Goal: Task Accomplishment & Management: Manage account settings

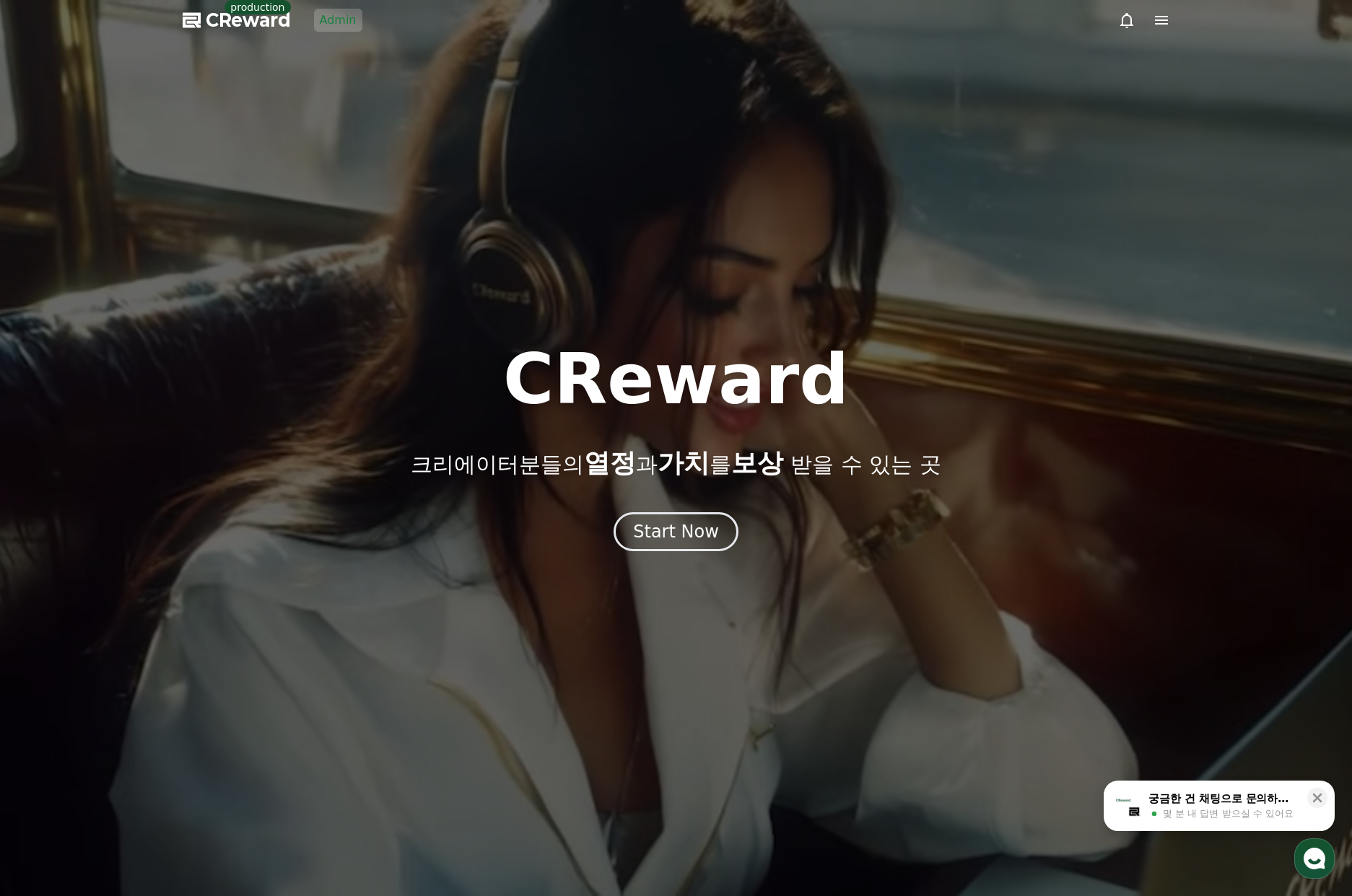
click at [360, 28] on div at bounding box center [676, 448] width 1352 height 896
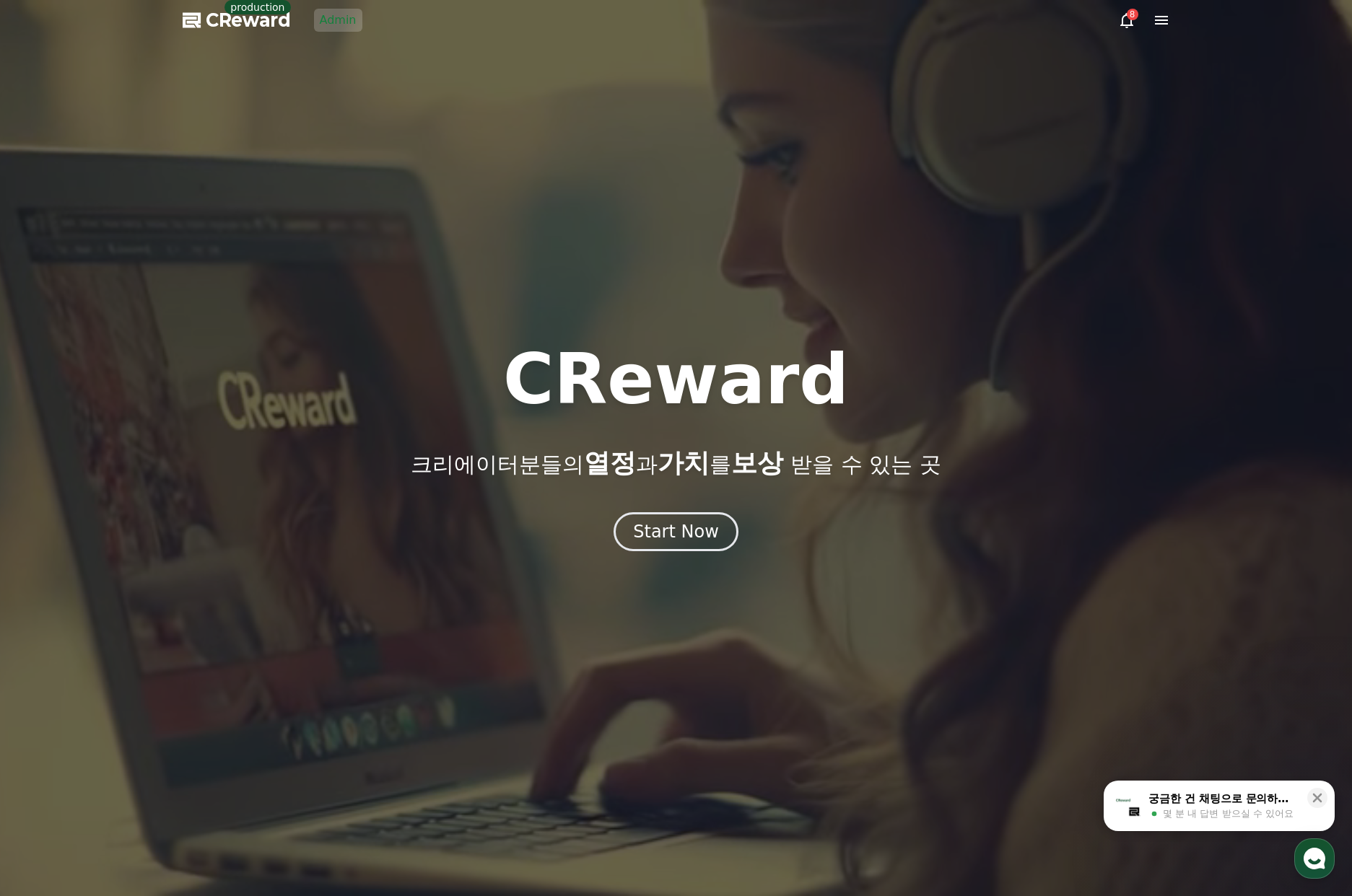
click at [347, 21] on link "Admin" at bounding box center [338, 20] width 48 height 23
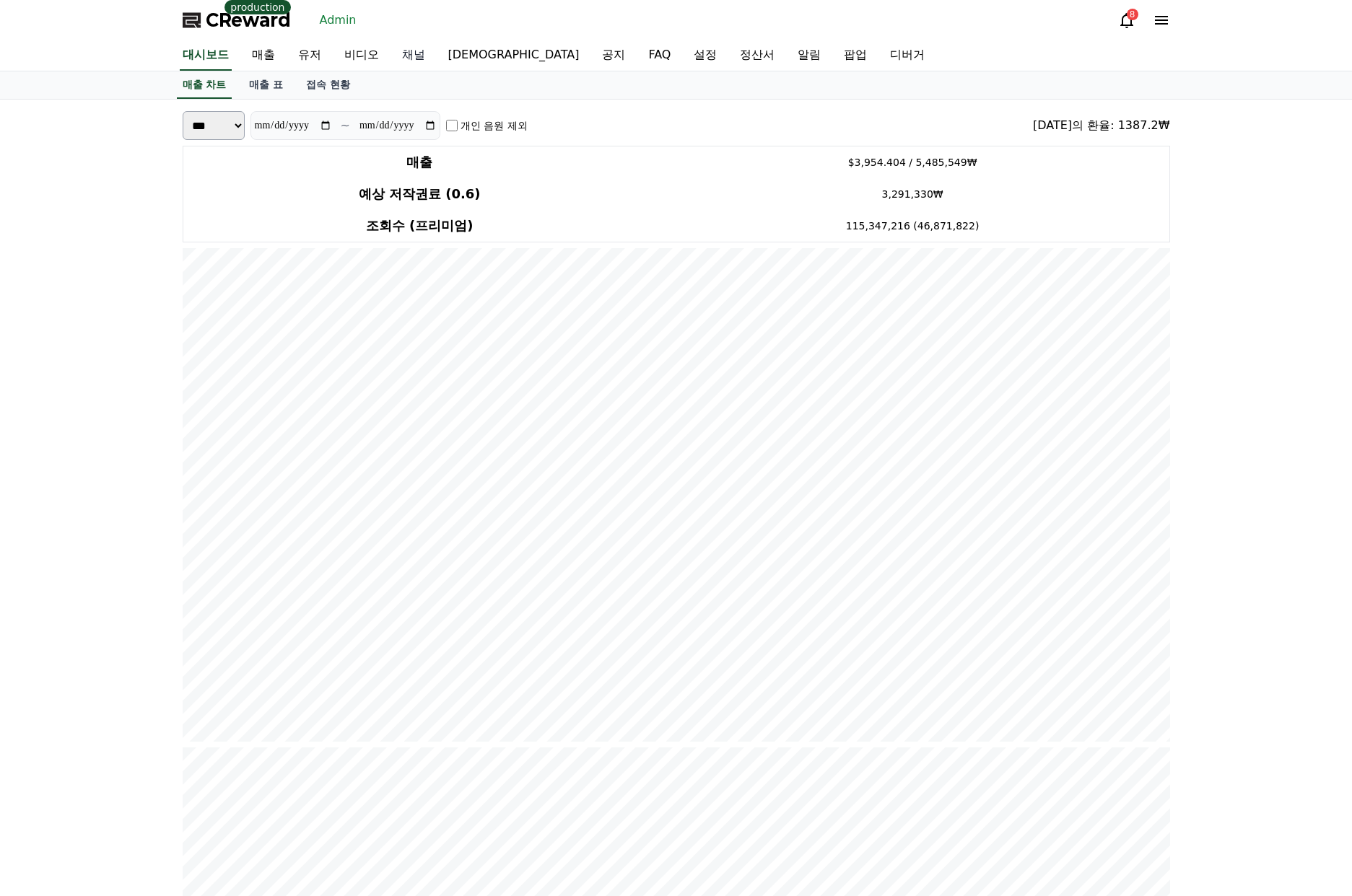
click at [404, 52] on link "채널" at bounding box center [413, 55] width 46 height 30
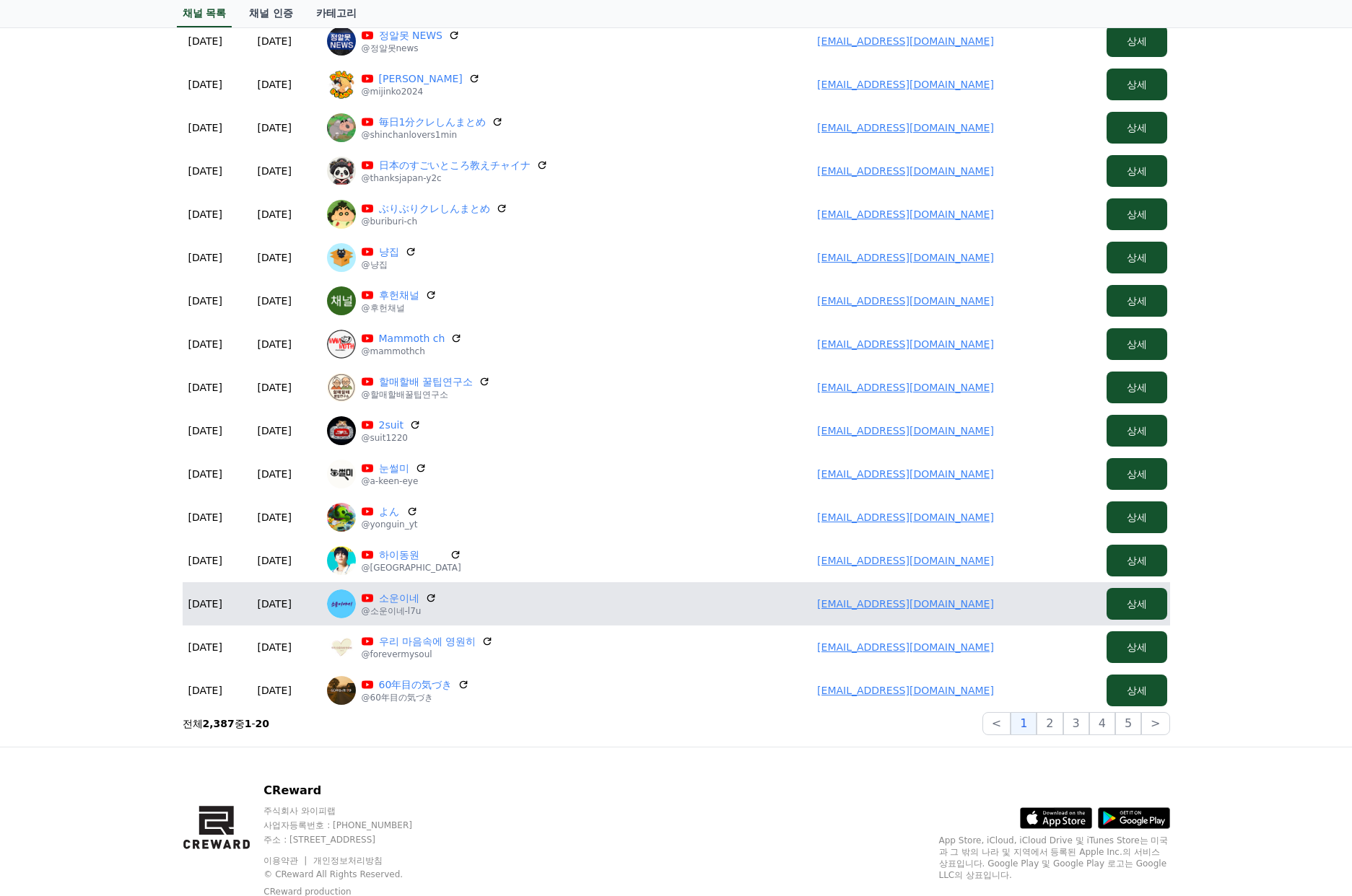
scroll to position [402, 0]
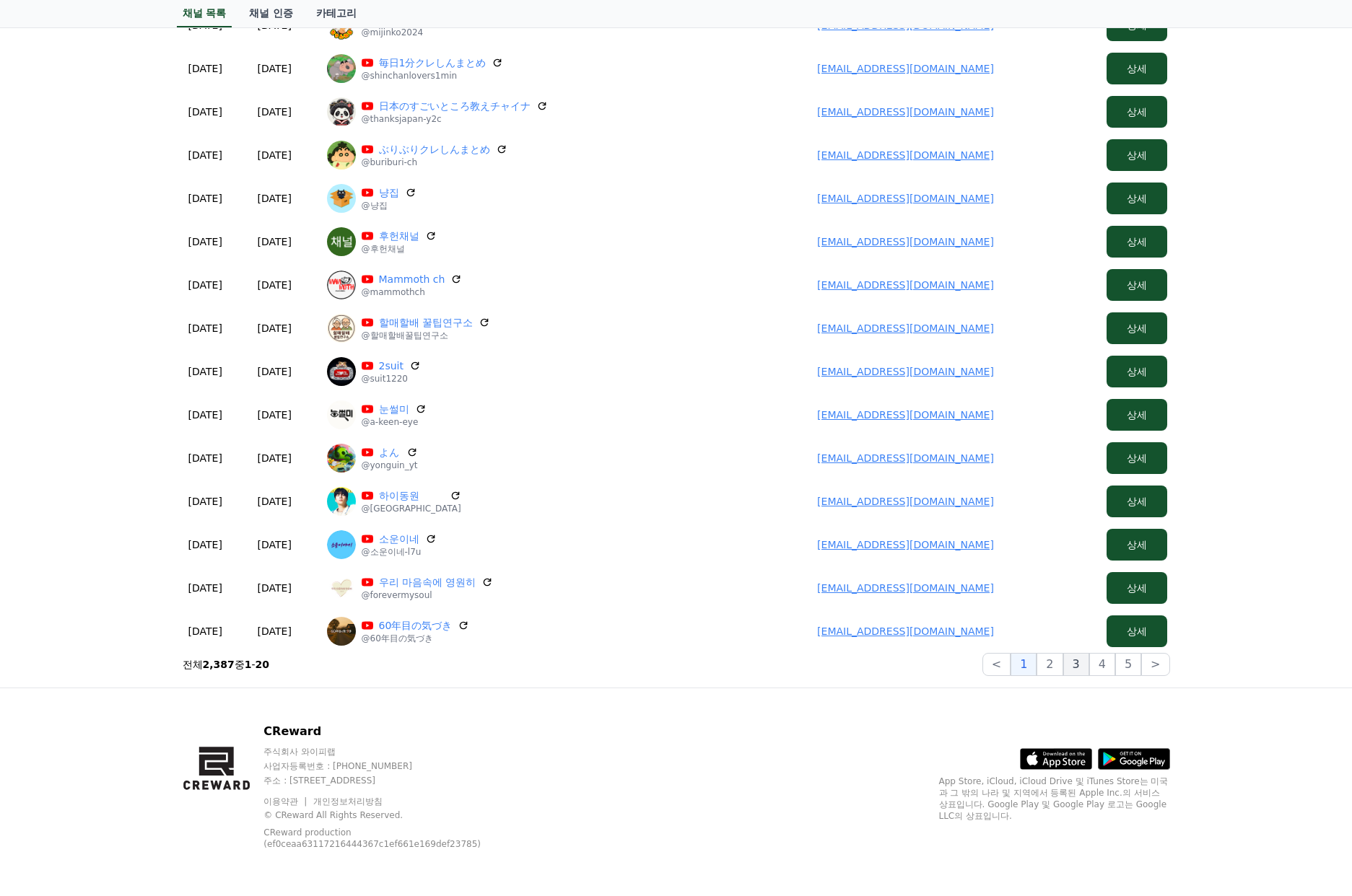
click at [1115, 666] on button "3" at bounding box center [1128, 664] width 26 height 23
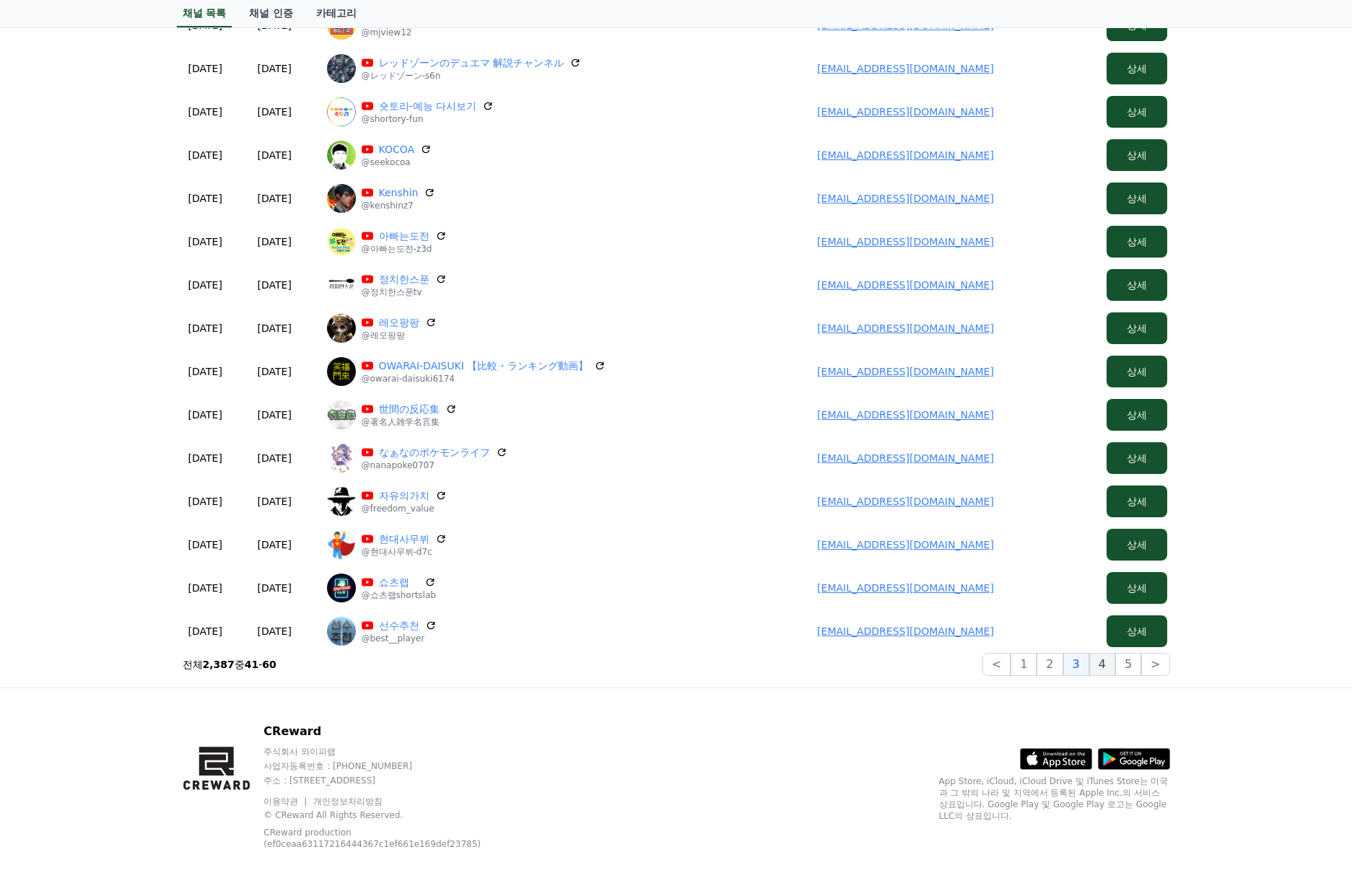
click at [1099, 671] on button "4" at bounding box center [1103, 664] width 26 height 23
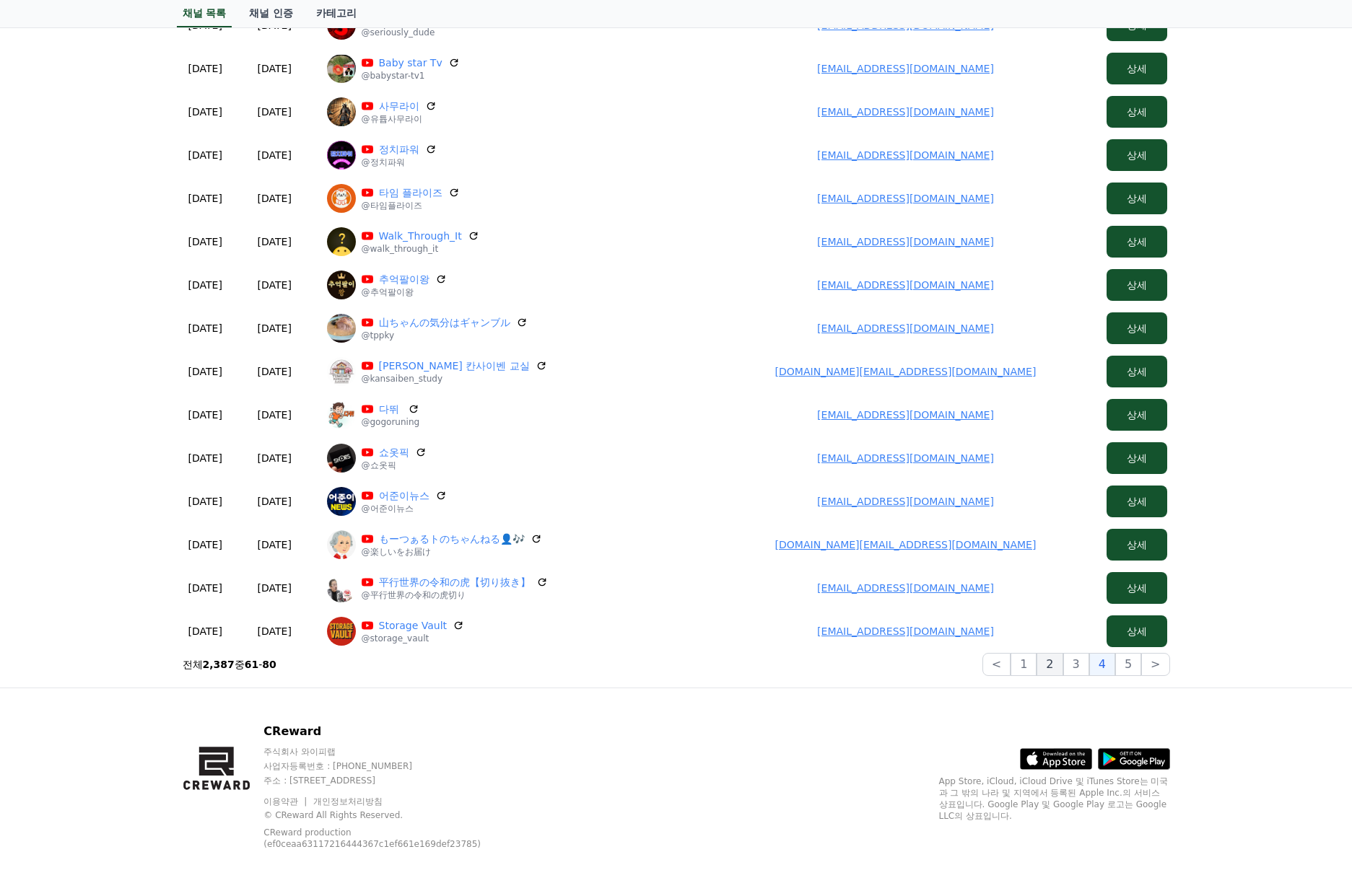
click at [1063, 667] on button "2" at bounding box center [1076, 664] width 26 height 23
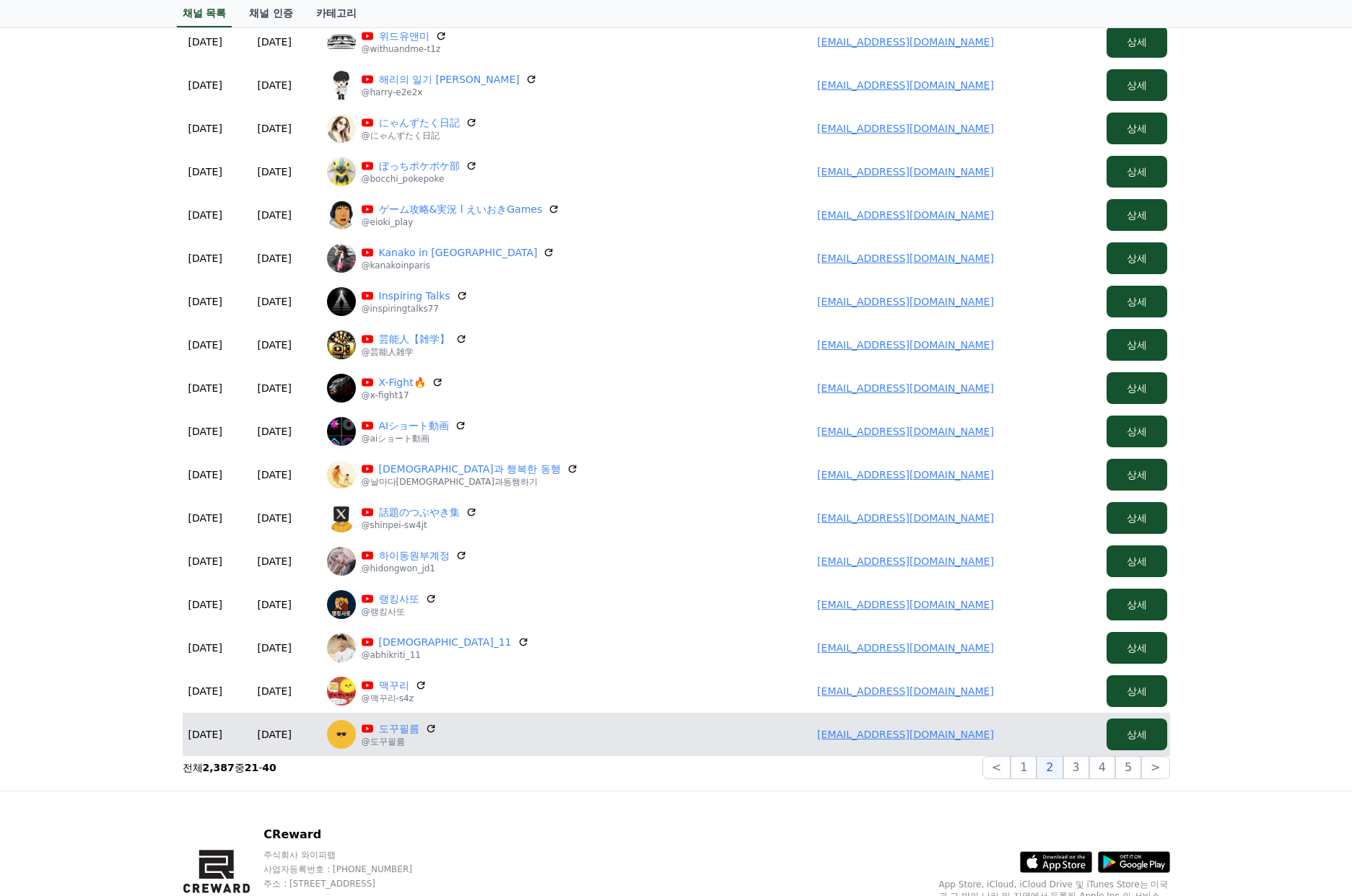
scroll to position [361, 0]
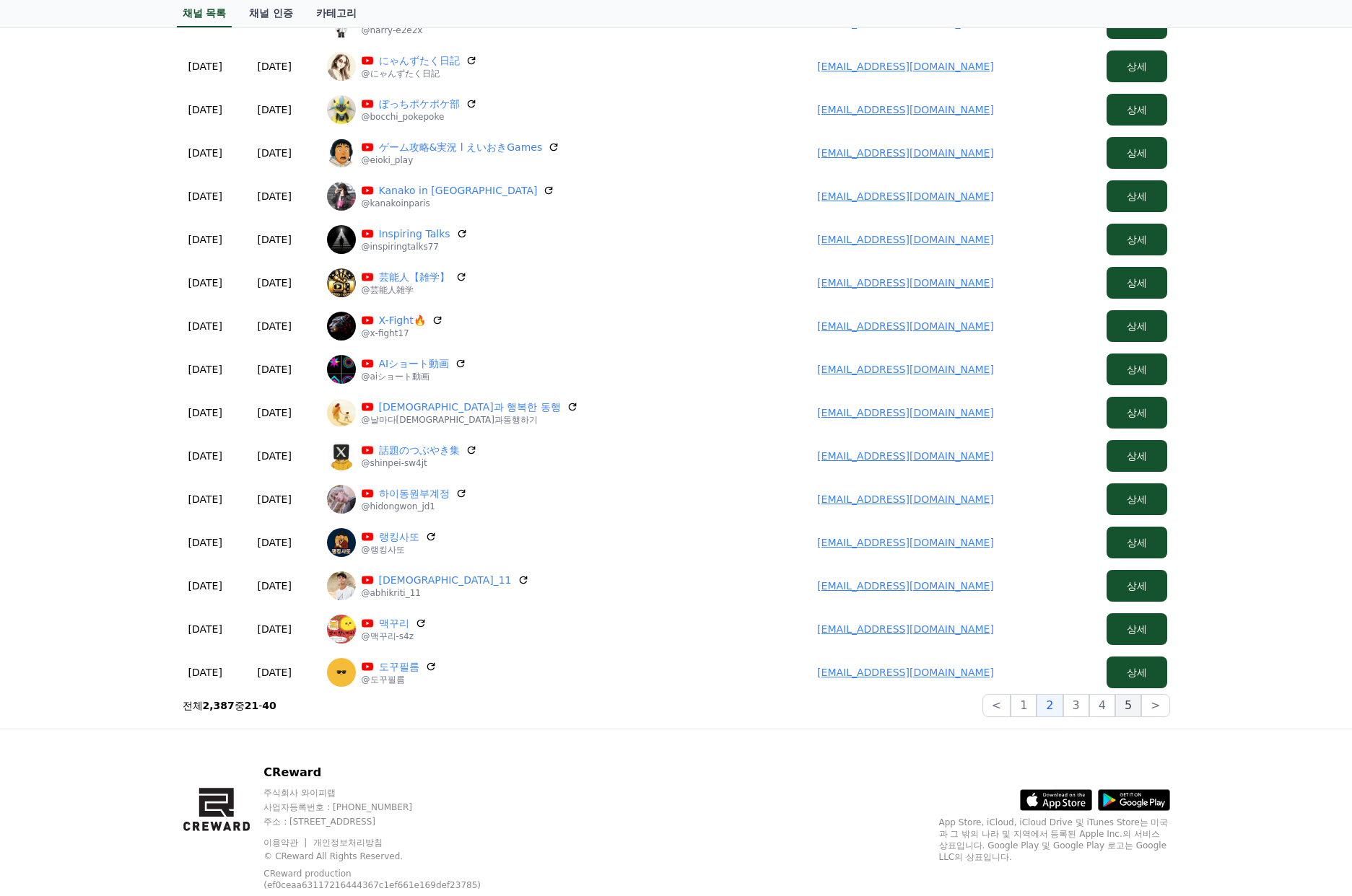
click at [1122, 706] on button "5" at bounding box center [1128, 706] width 26 height 23
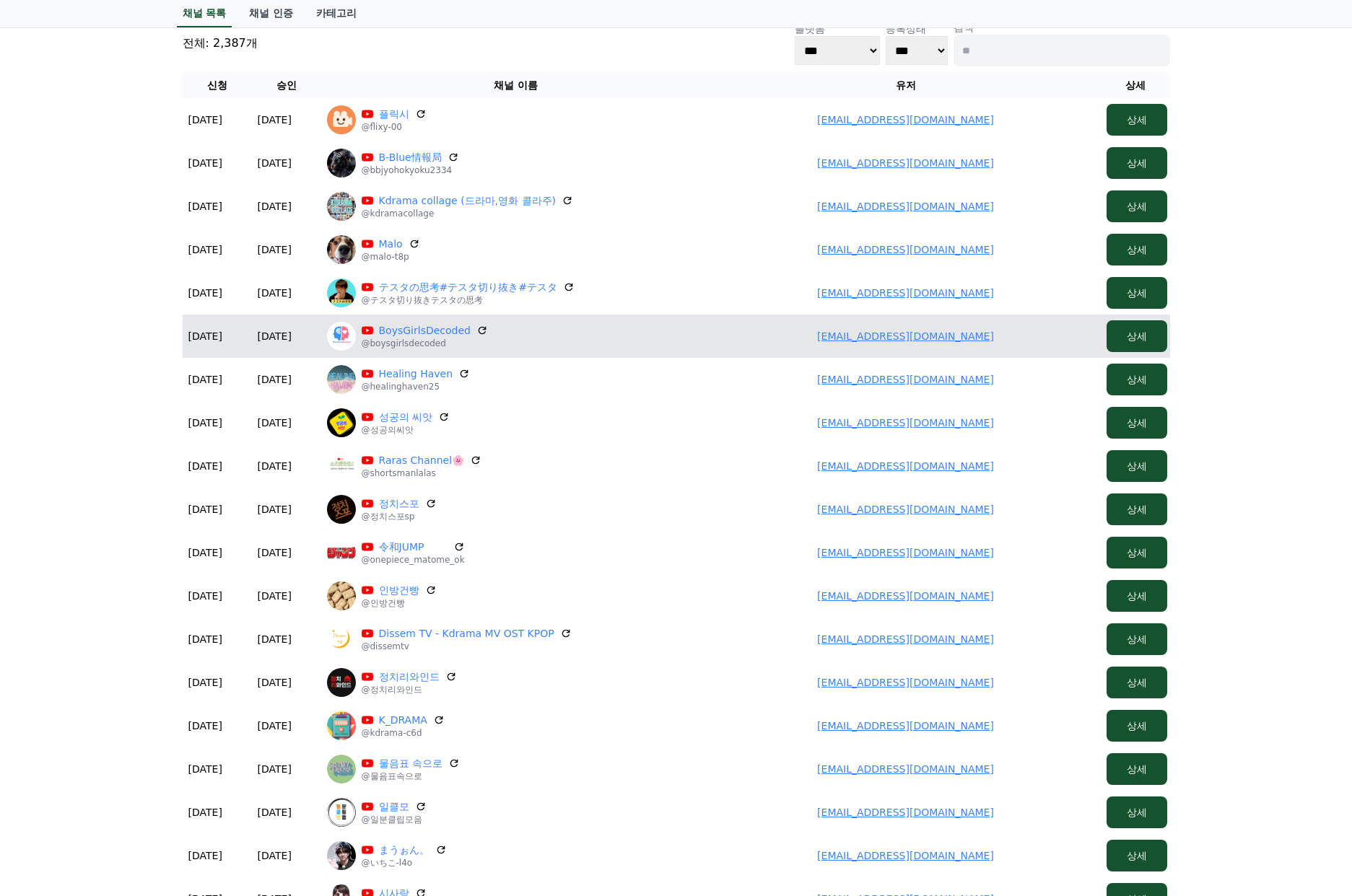
scroll to position [0, 0]
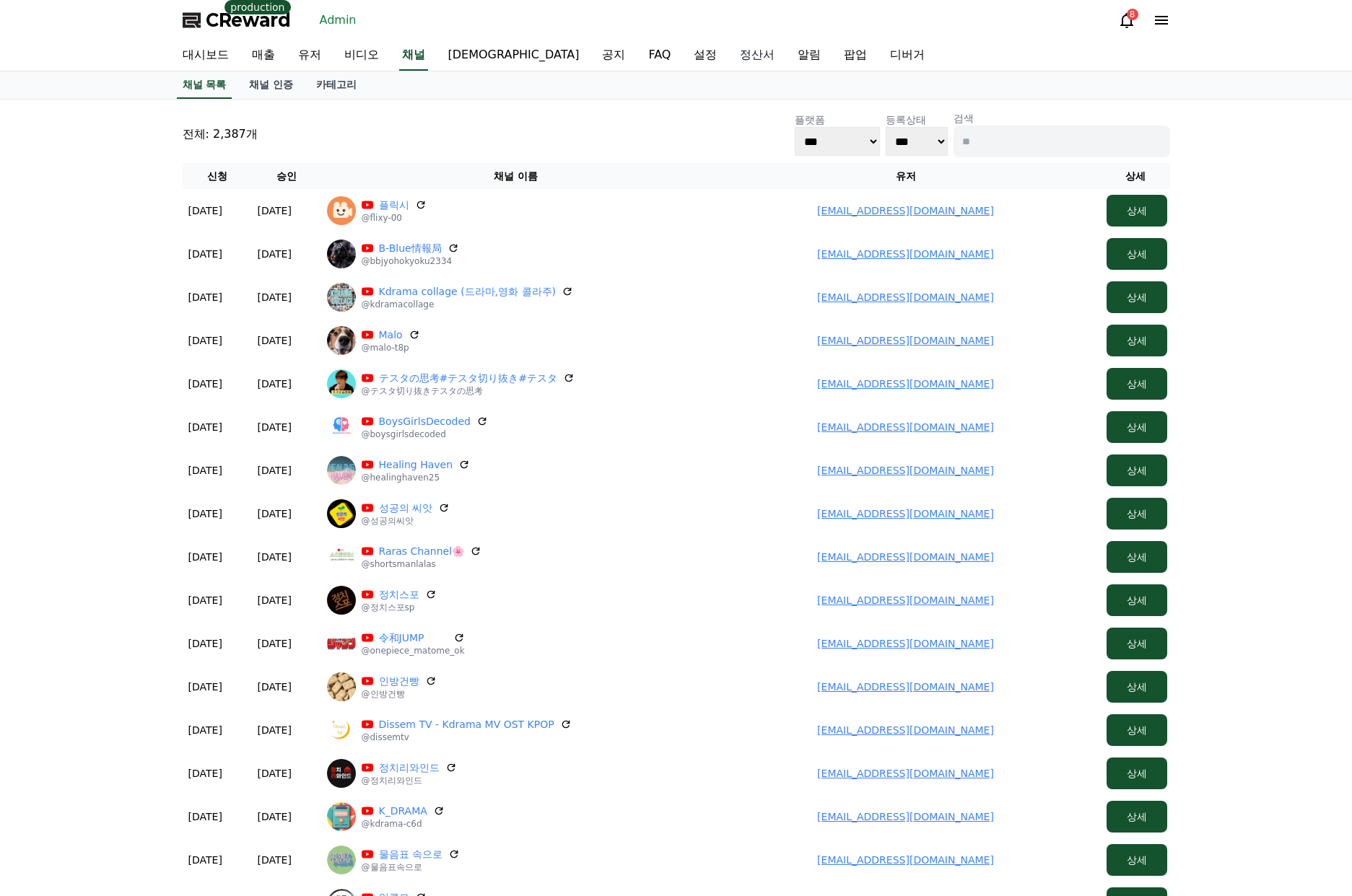
click at [728, 54] on link "정산서" at bounding box center [757, 55] width 58 height 30
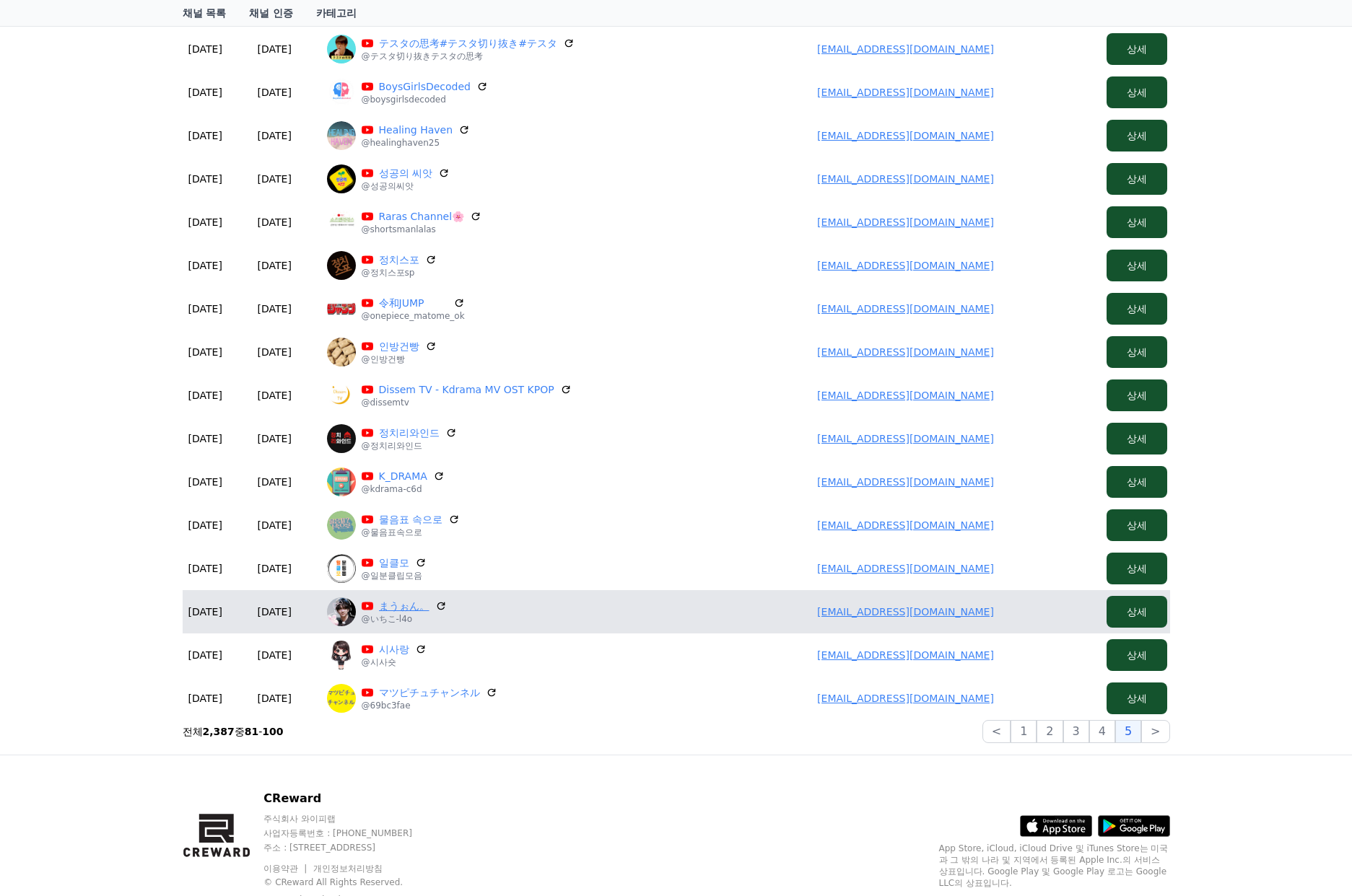
scroll to position [361, 0]
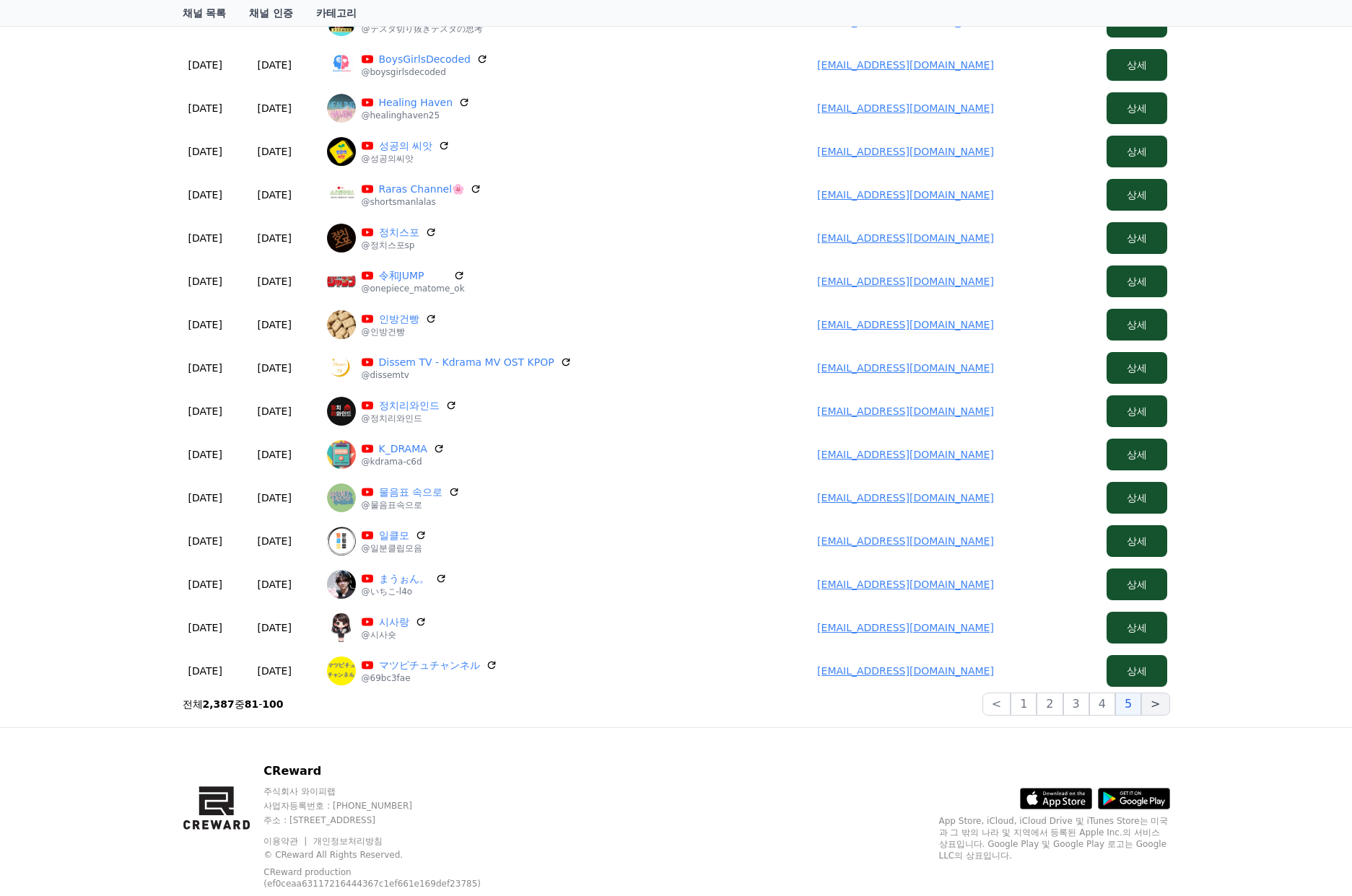
click at [1153, 707] on button ">" at bounding box center [1155, 705] width 28 height 23
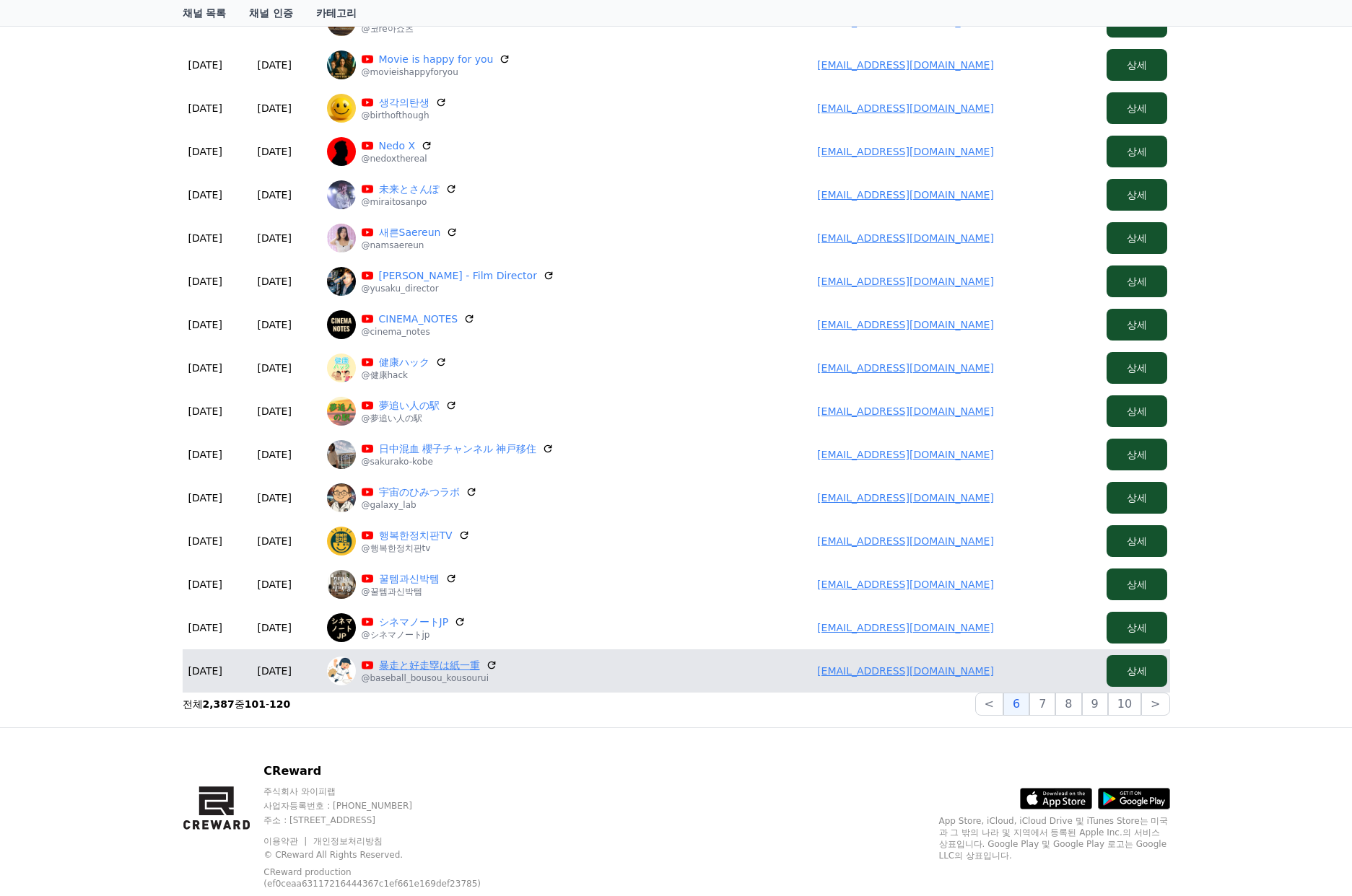
click at [459, 664] on link "暴走と好走塁は紙一重" at bounding box center [429, 665] width 101 height 15
click at [422, 669] on link "暴走と好走塁は紙一重" at bounding box center [429, 665] width 101 height 15
click at [853, 673] on link "takuya05041430@gmail.com" at bounding box center [905, 671] width 177 height 12
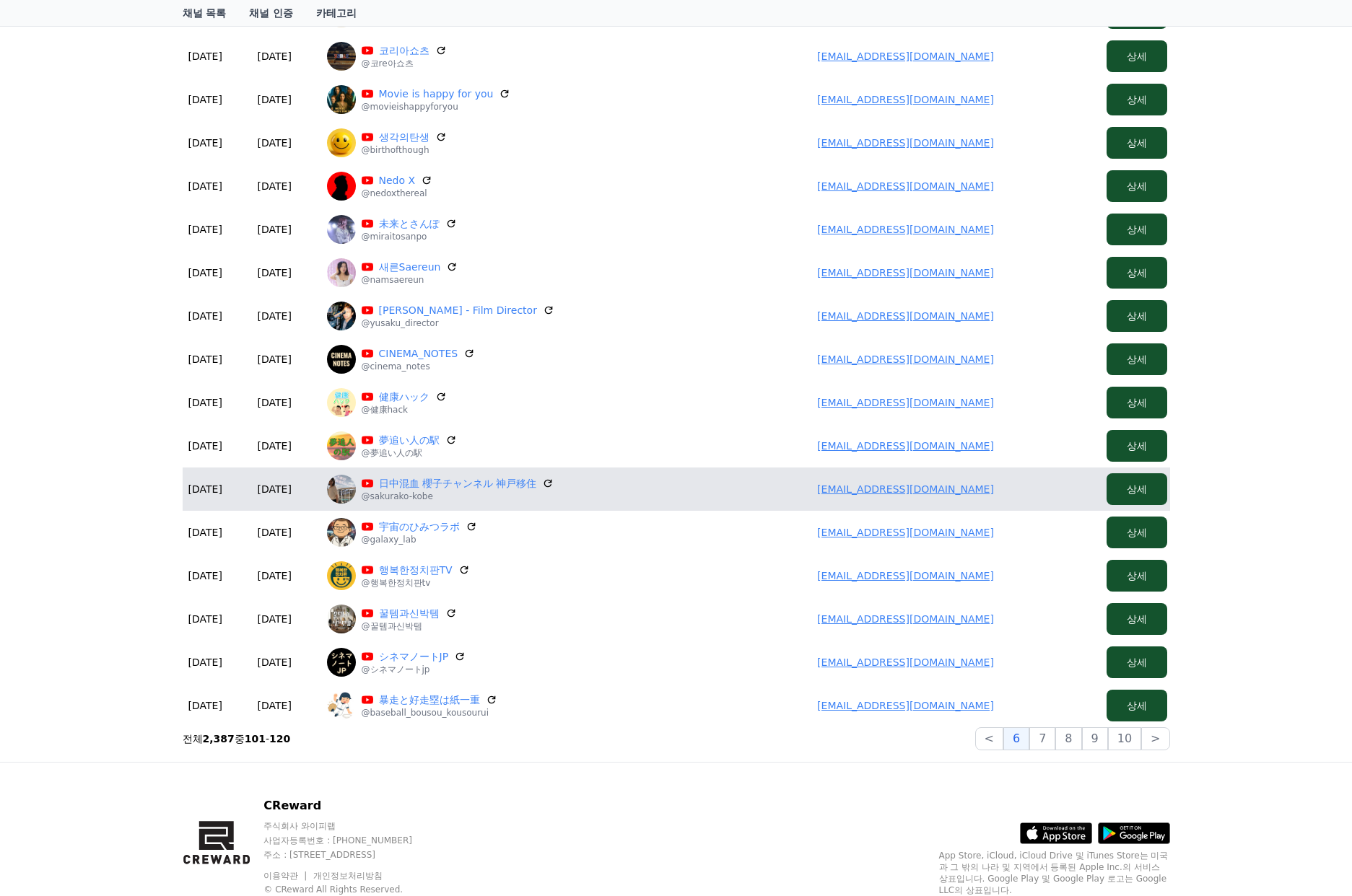
scroll to position [400, 0]
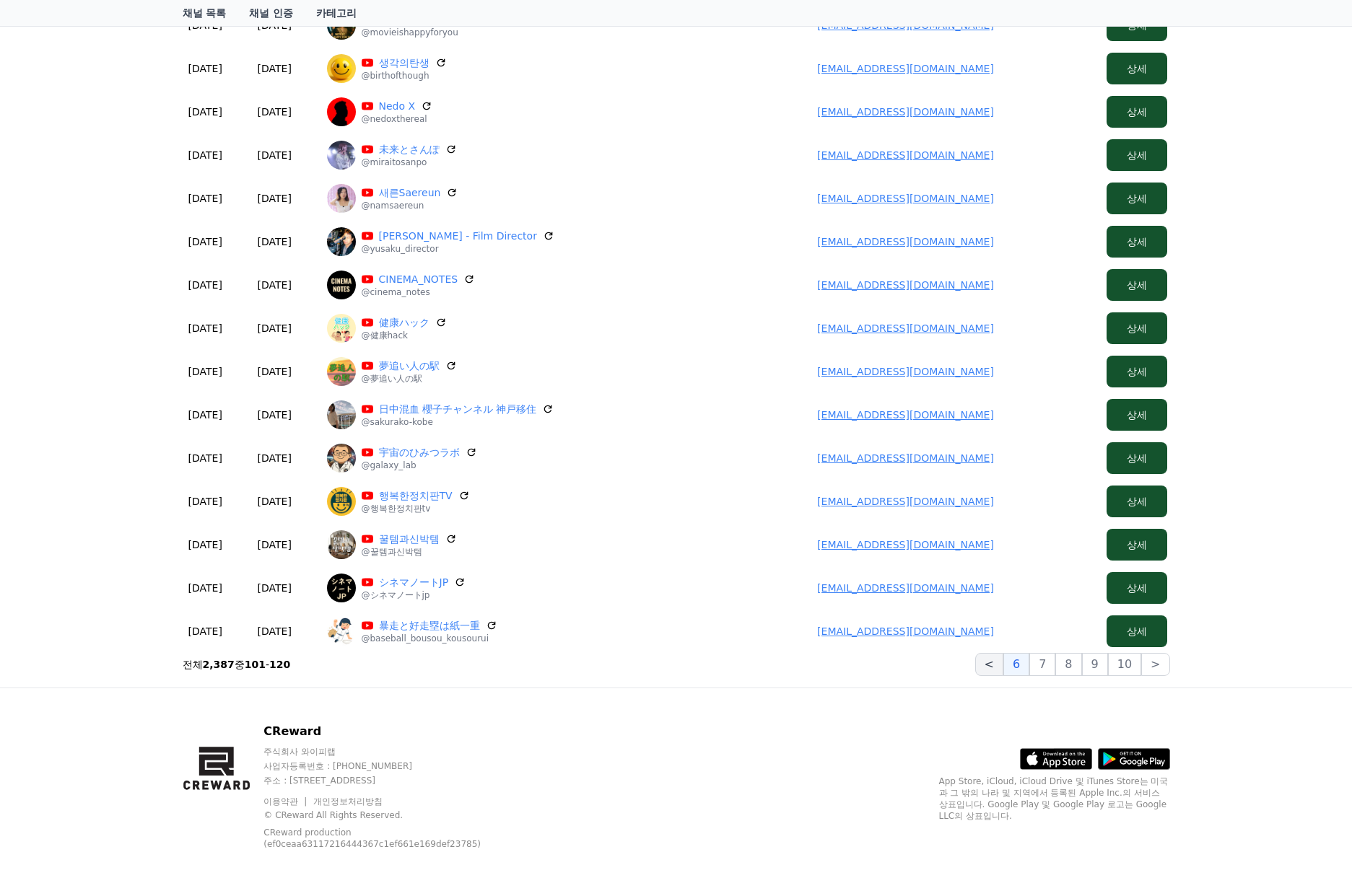
click at [1000, 673] on button "<" at bounding box center [989, 664] width 28 height 23
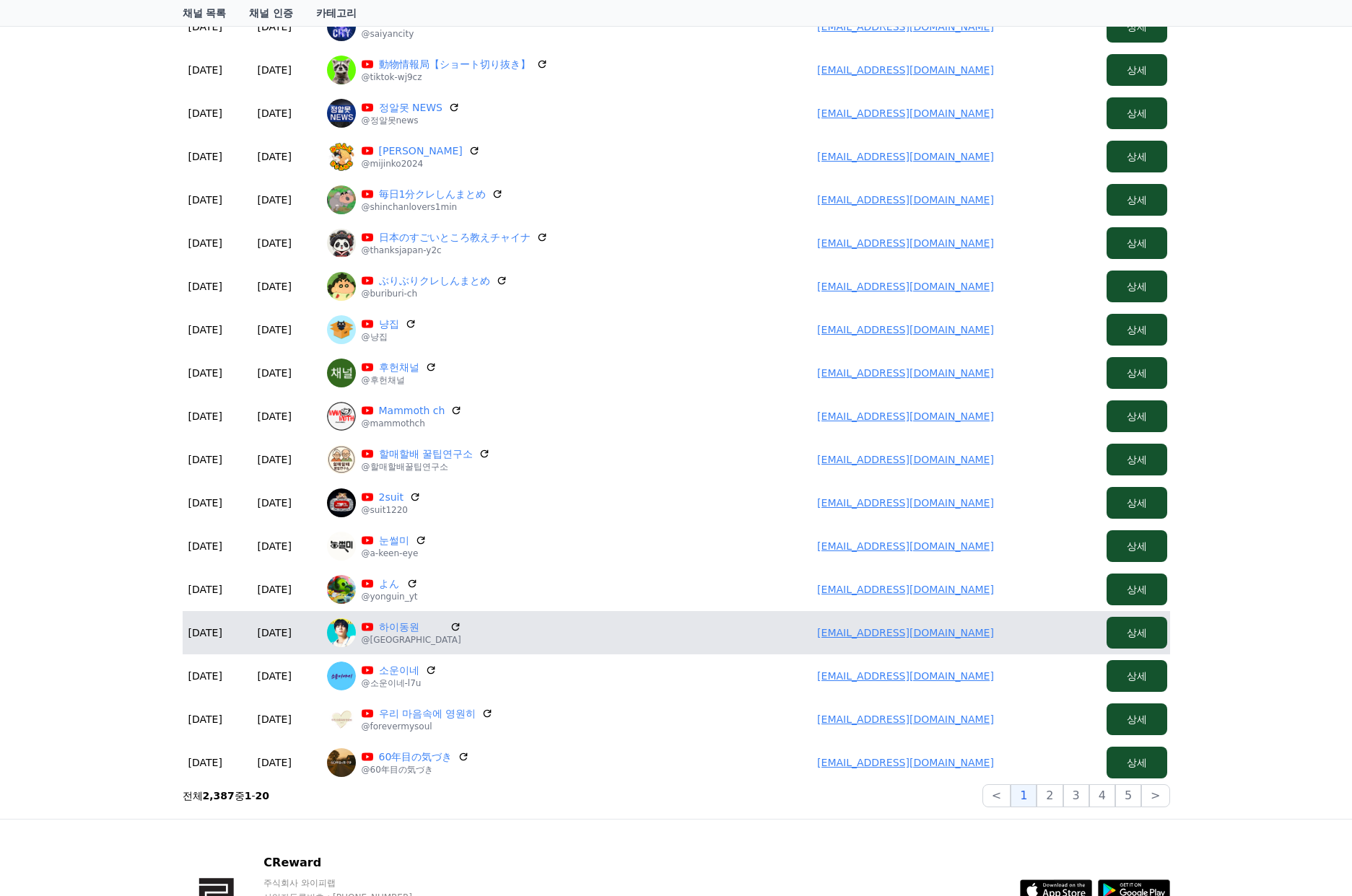
scroll to position [289, 0]
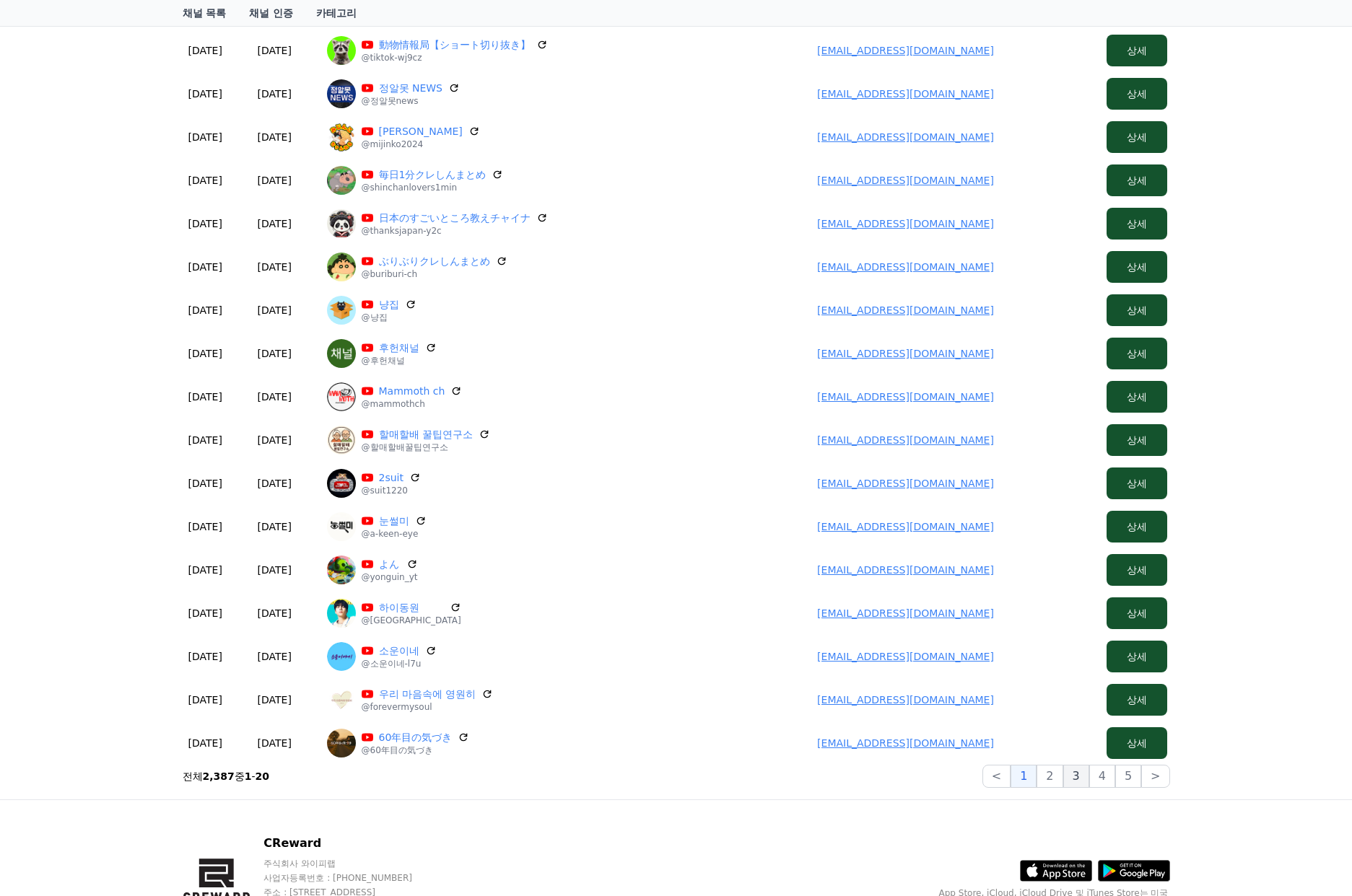
click at [1115, 778] on button "3" at bounding box center [1128, 776] width 26 height 23
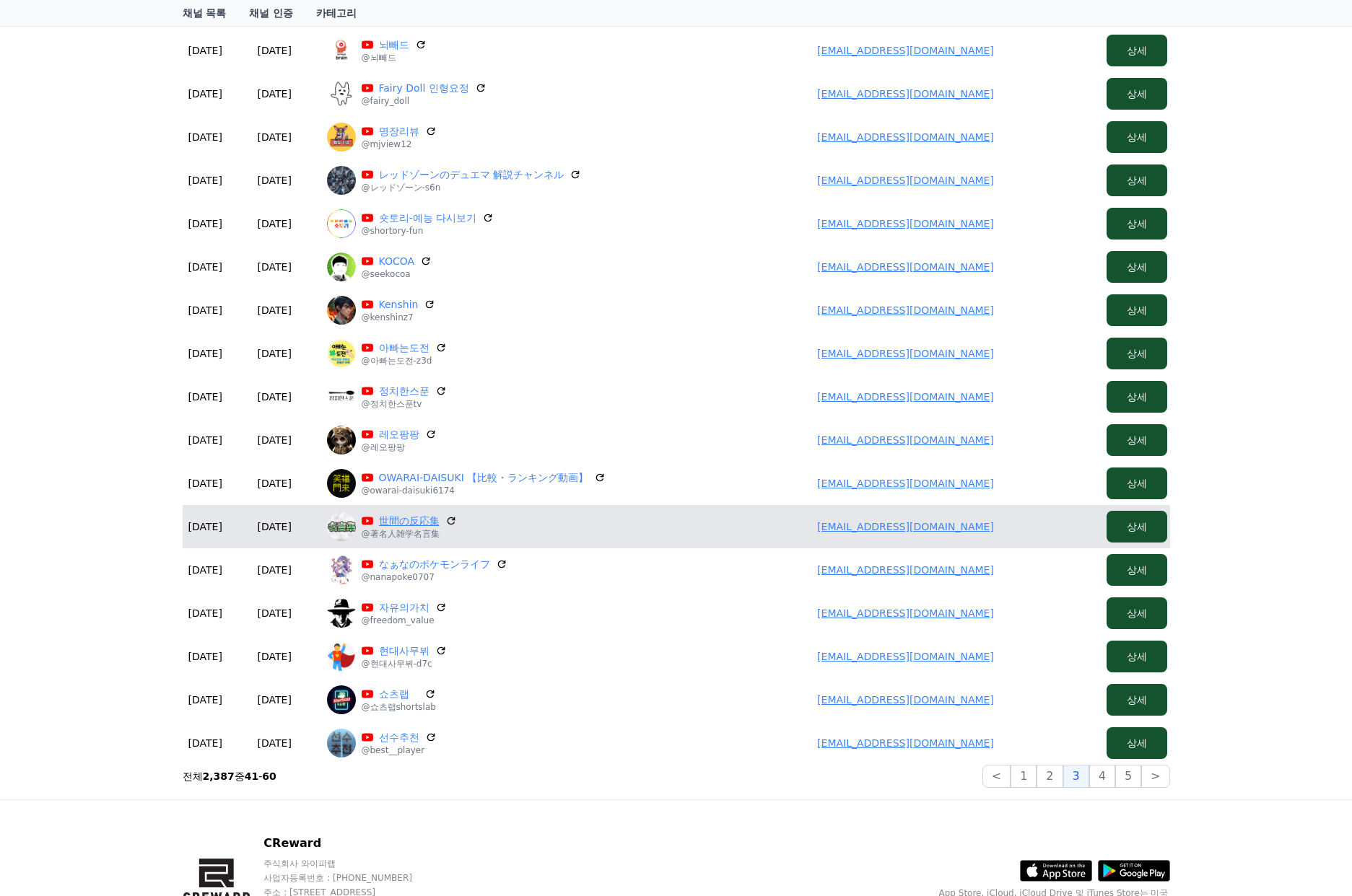
click at [424, 528] on link "世間の反応集" at bounding box center [409, 521] width 61 height 15
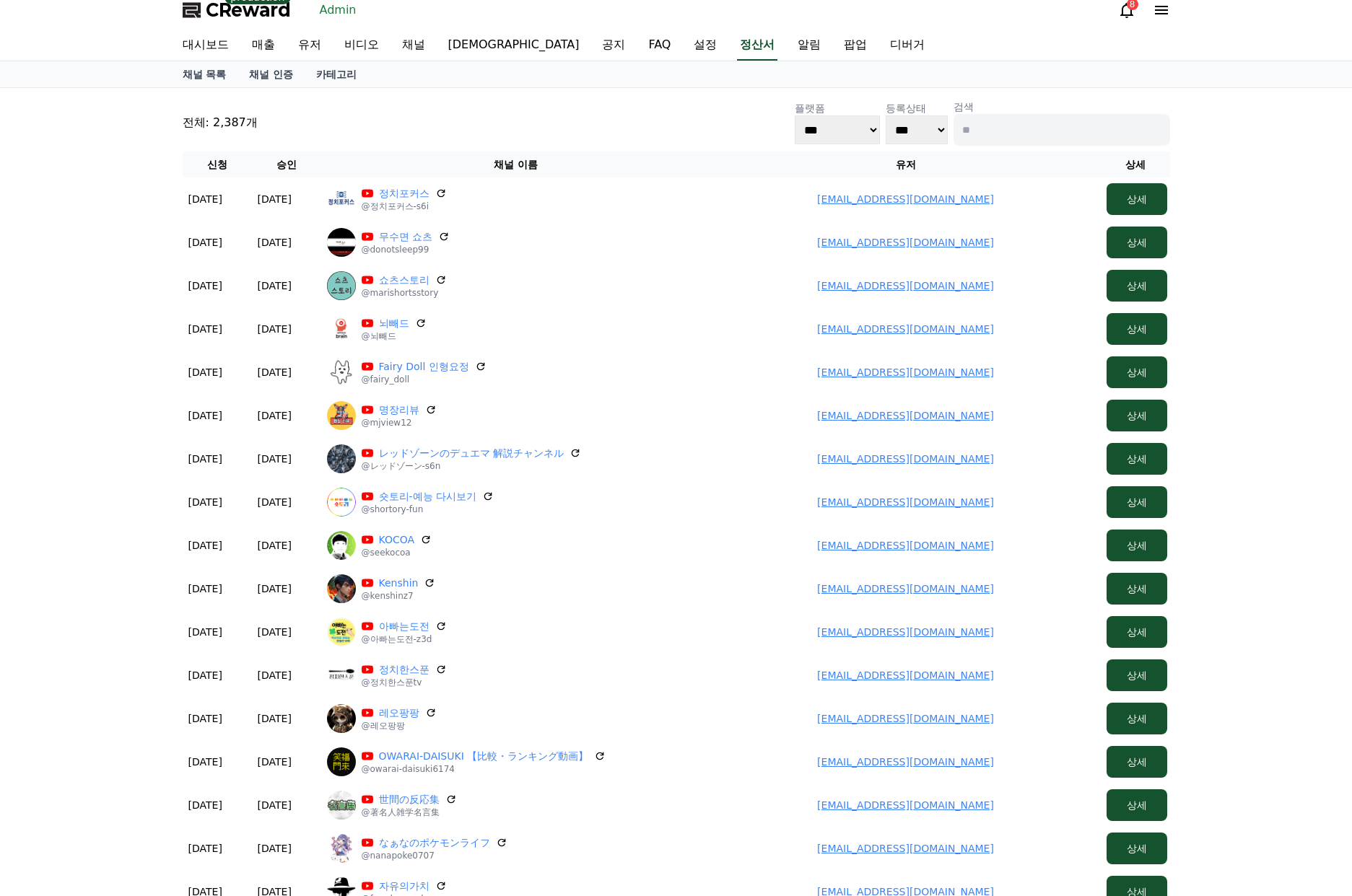
scroll to position [0, 0]
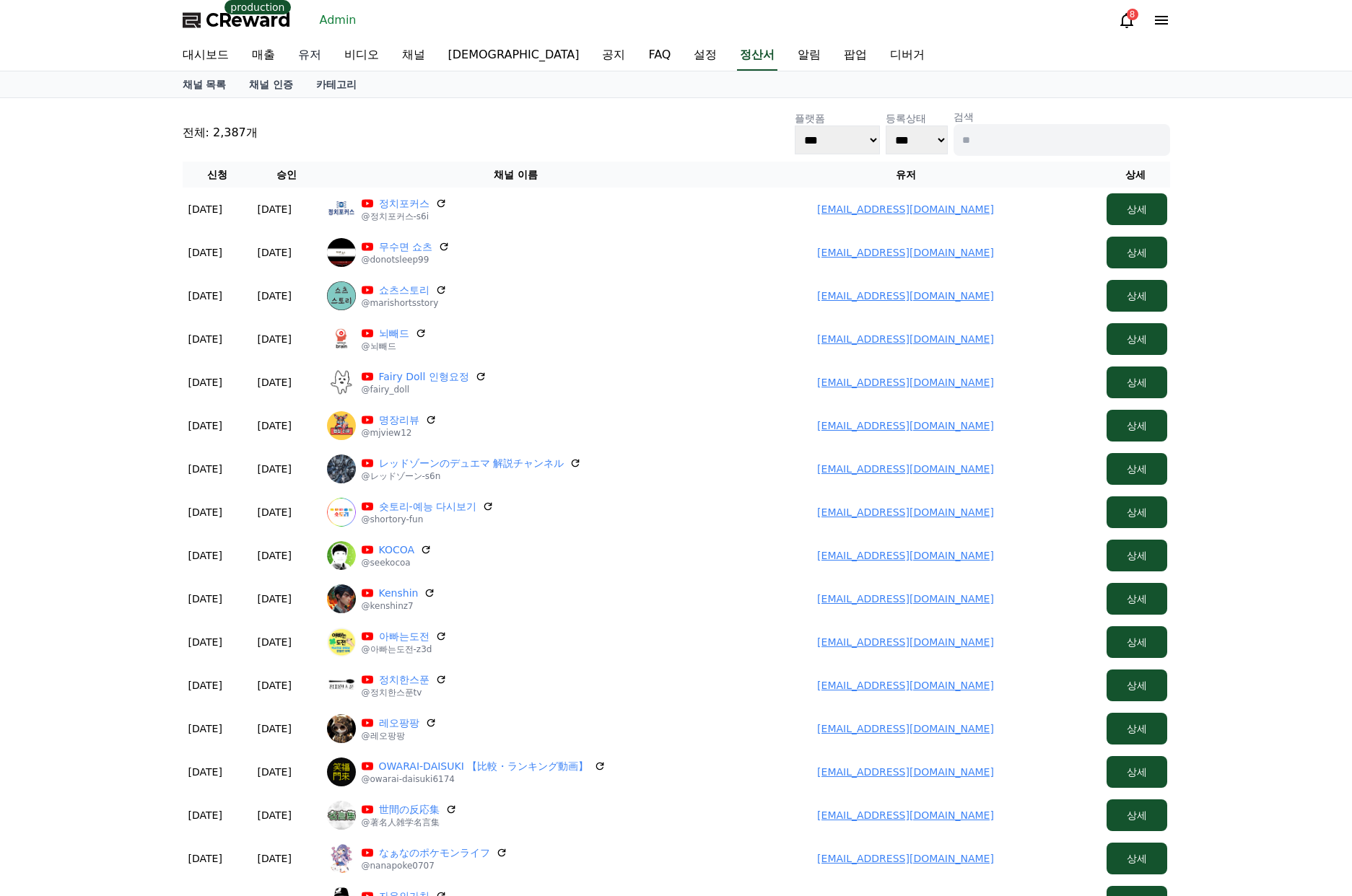
click at [310, 56] on link "유저" at bounding box center [309, 55] width 46 height 30
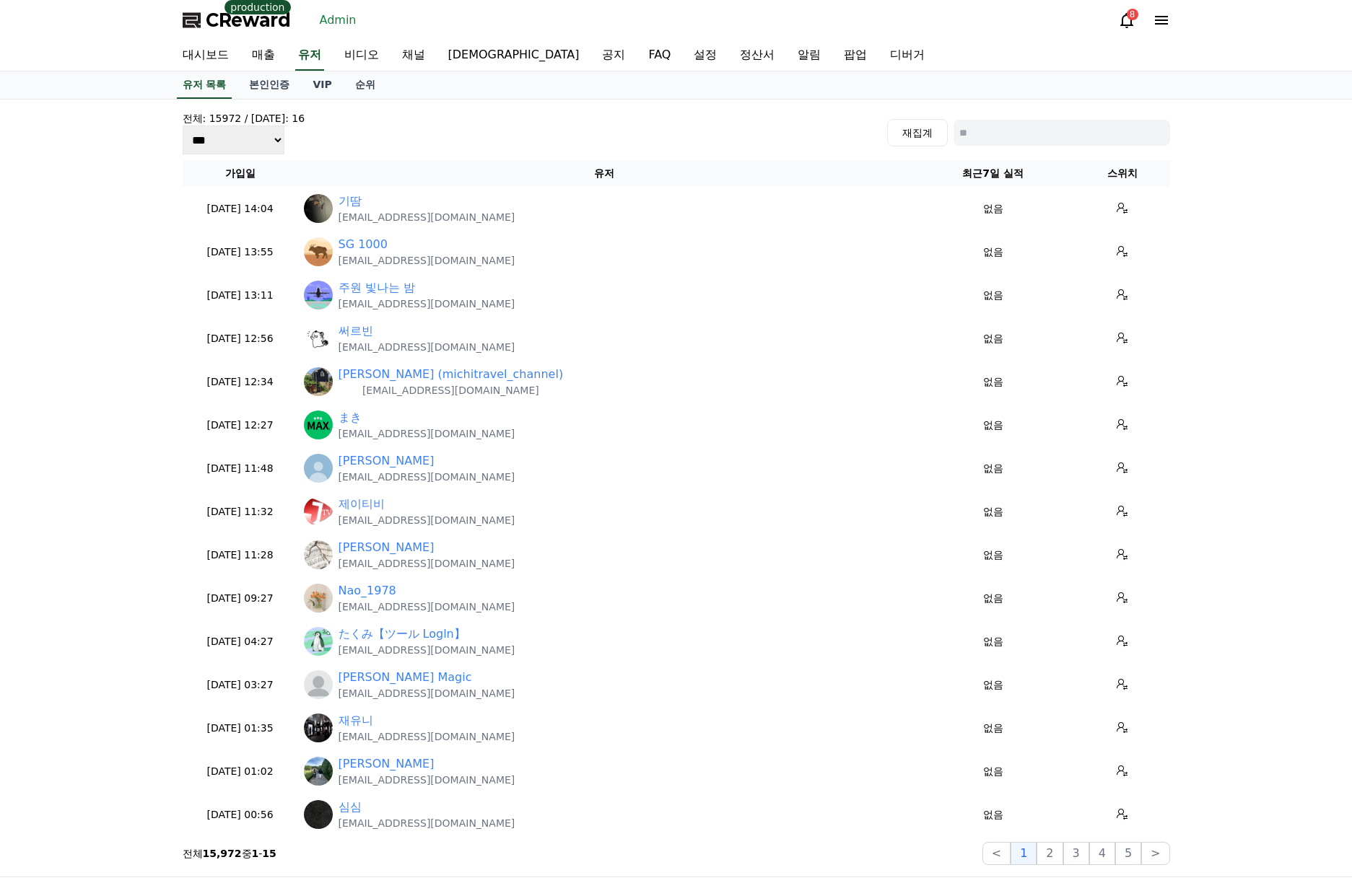
click at [1008, 137] on input at bounding box center [1062, 133] width 216 height 26
paste input "**********"
type input "**********"
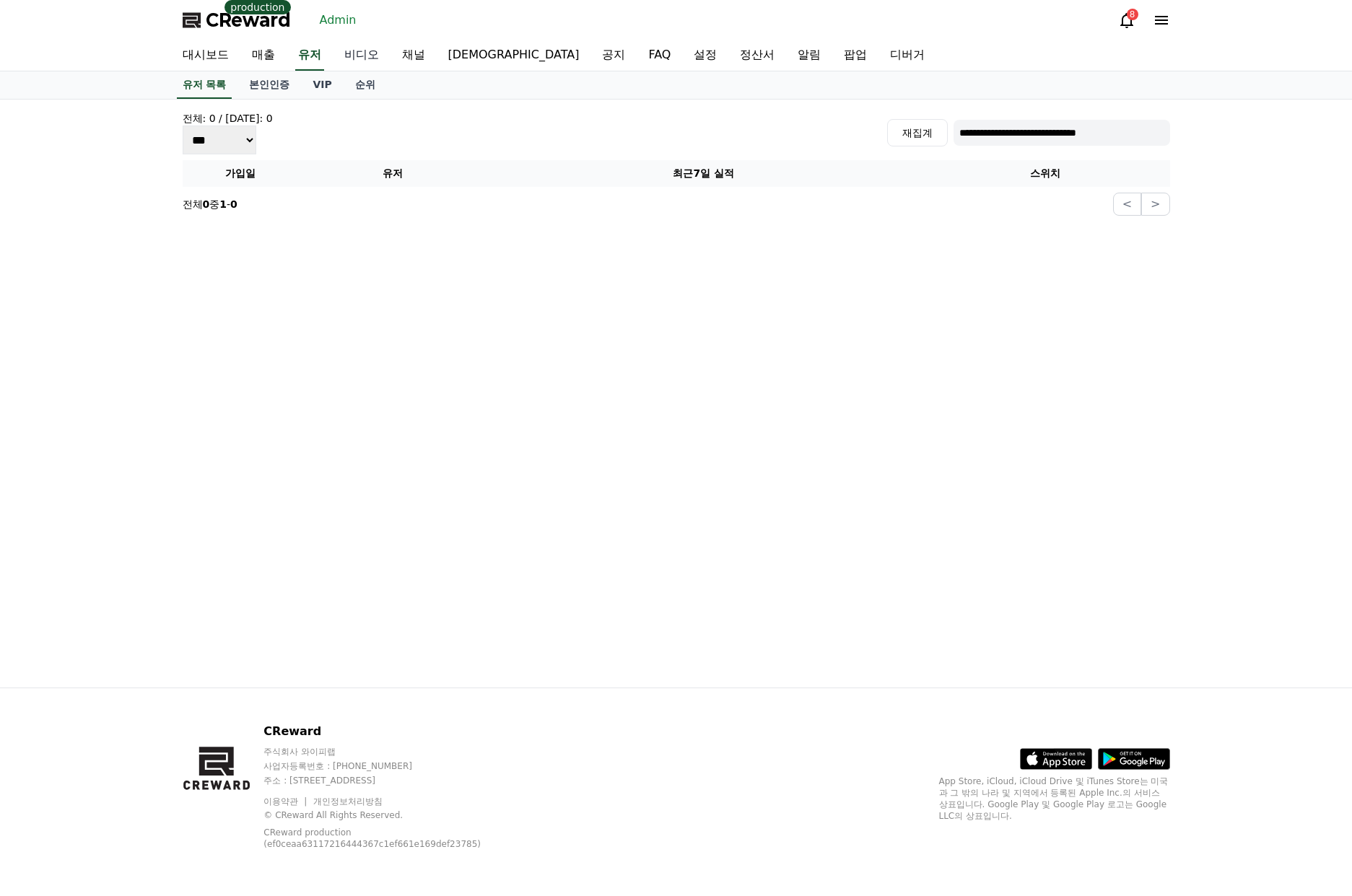
click at [334, 56] on div "대시보드 매출 유저 비디오 채널 음원 공지 FAQ 설정 정산서 알림 팝업 디버거" at bounding box center [676, 55] width 1011 height 30
click at [342, 56] on link "비디오" at bounding box center [361, 55] width 58 height 30
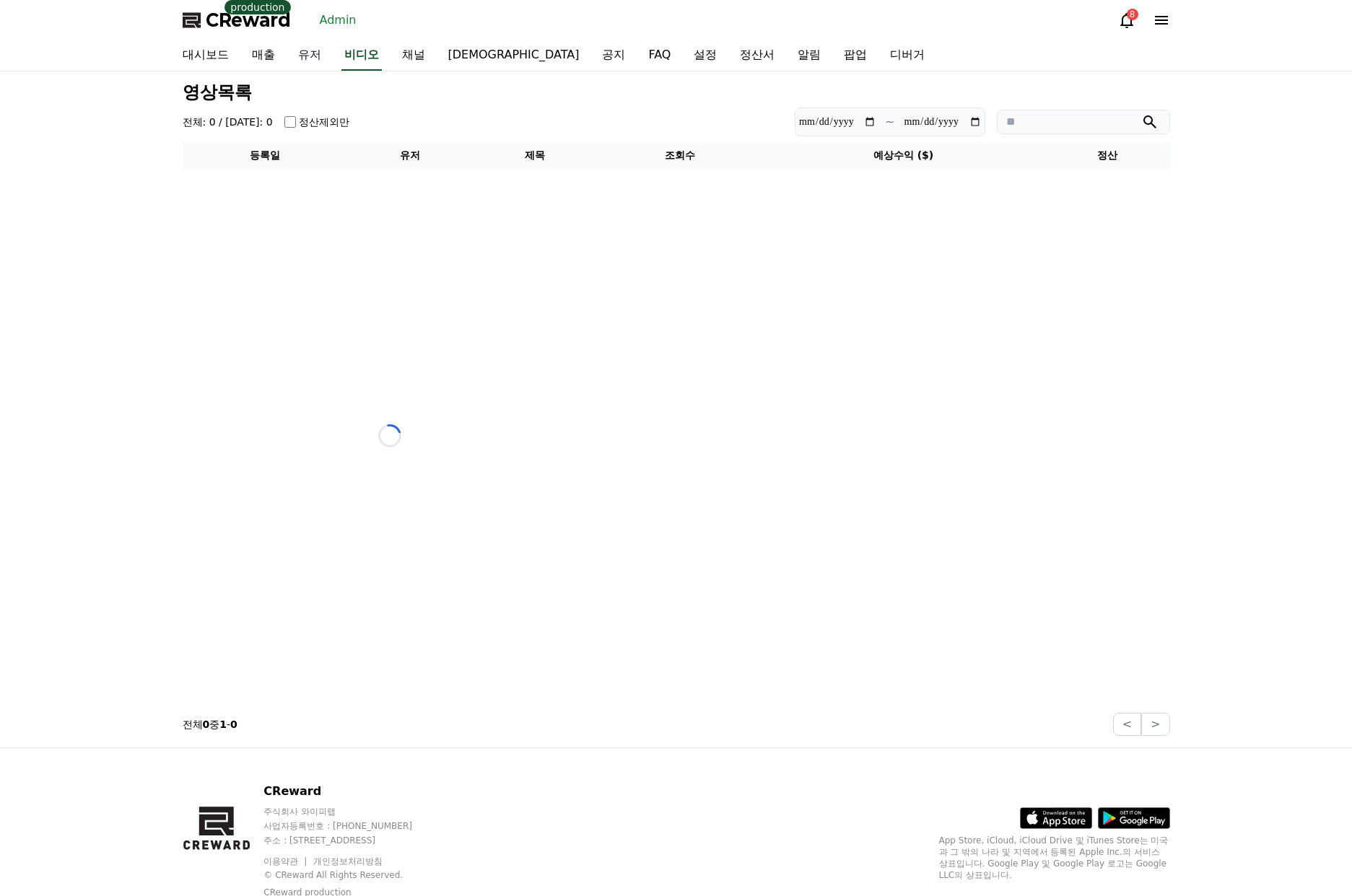
click at [311, 55] on link "유저" at bounding box center [309, 55] width 46 height 30
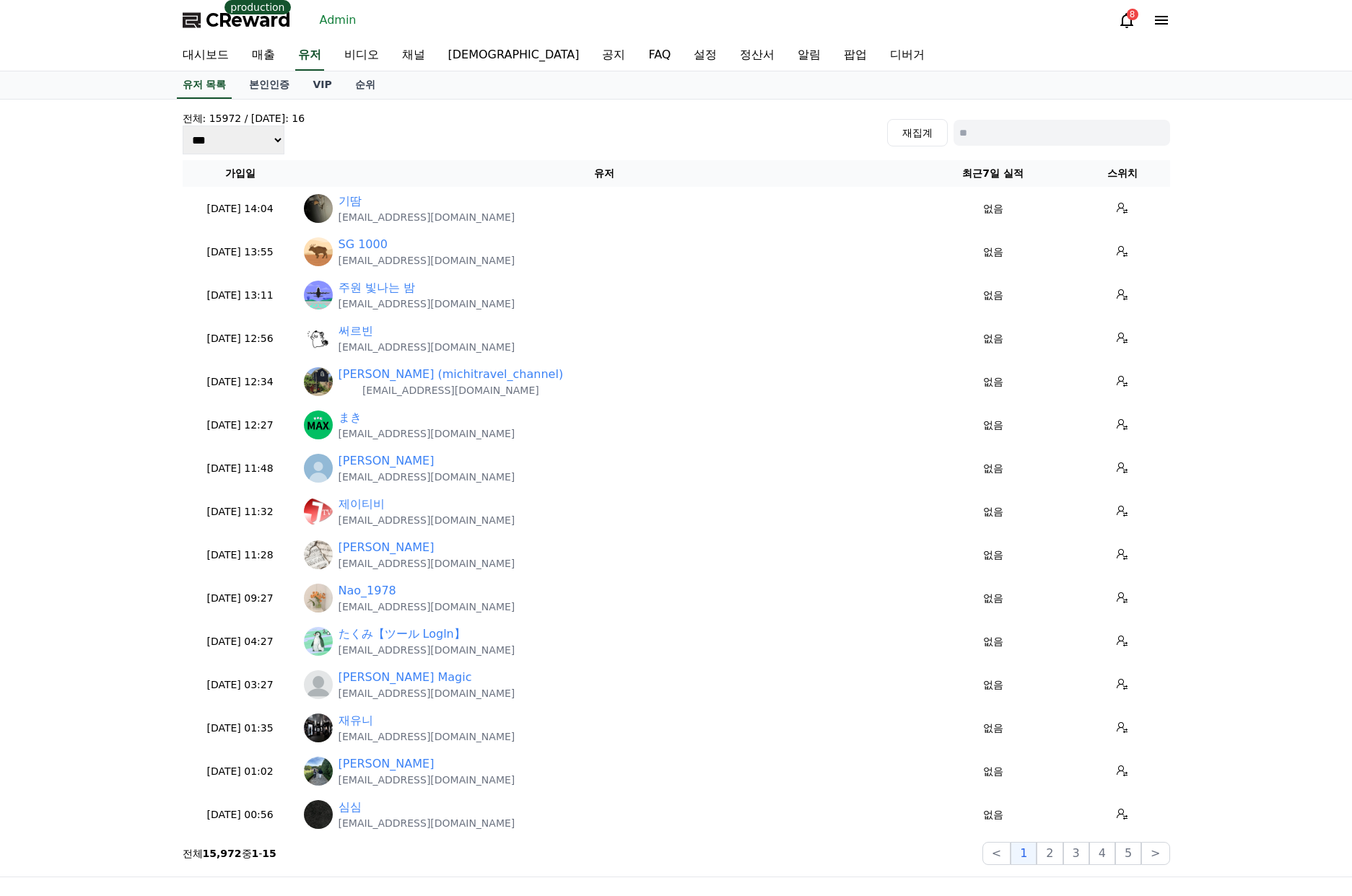
click at [966, 129] on input at bounding box center [1062, 133] width 216 height 26
paste input "**********"
type input "**********"
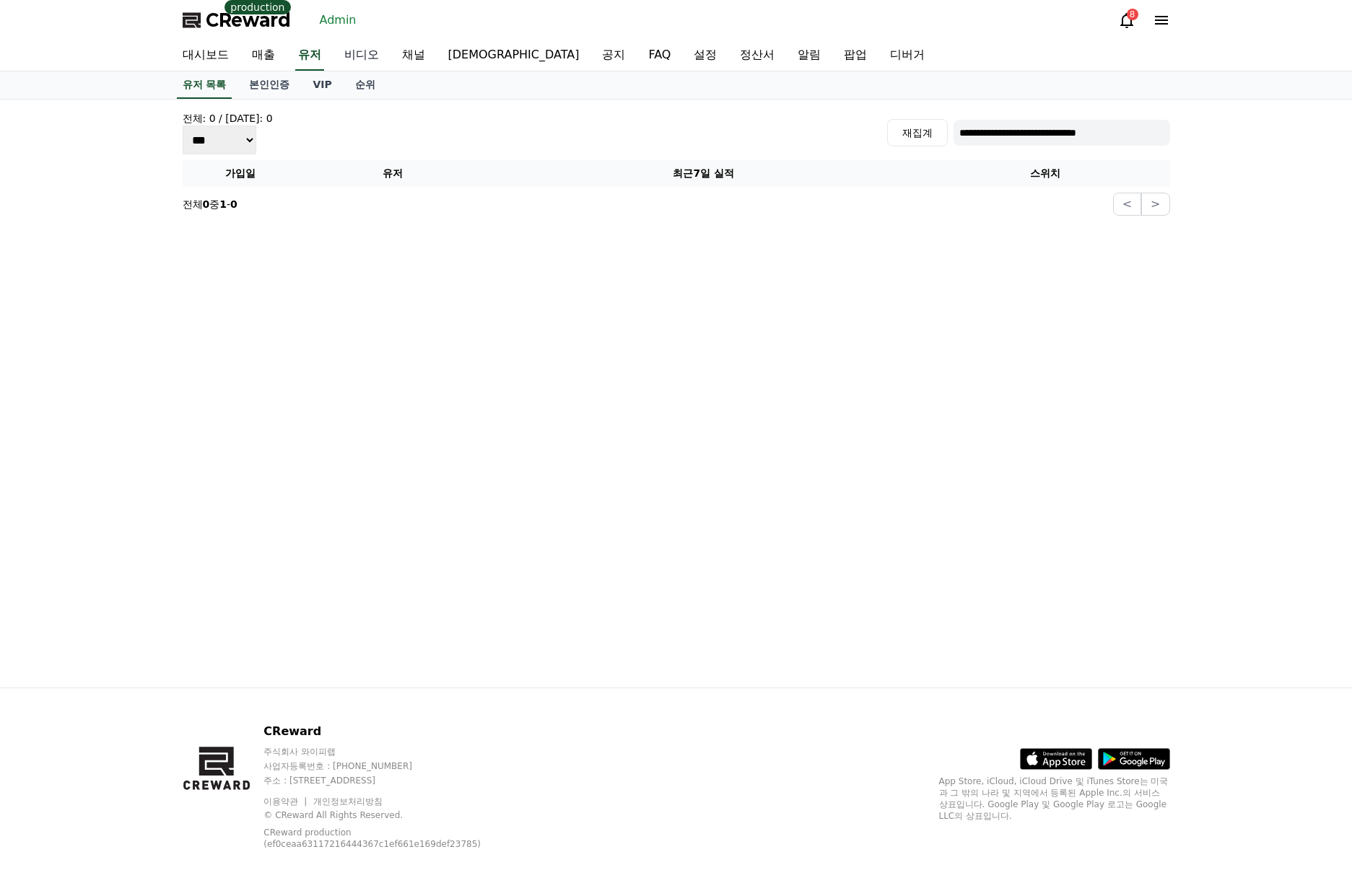
click at [372, 58] on link "비디오" at bounding box center [361, 55] width 58 height 30
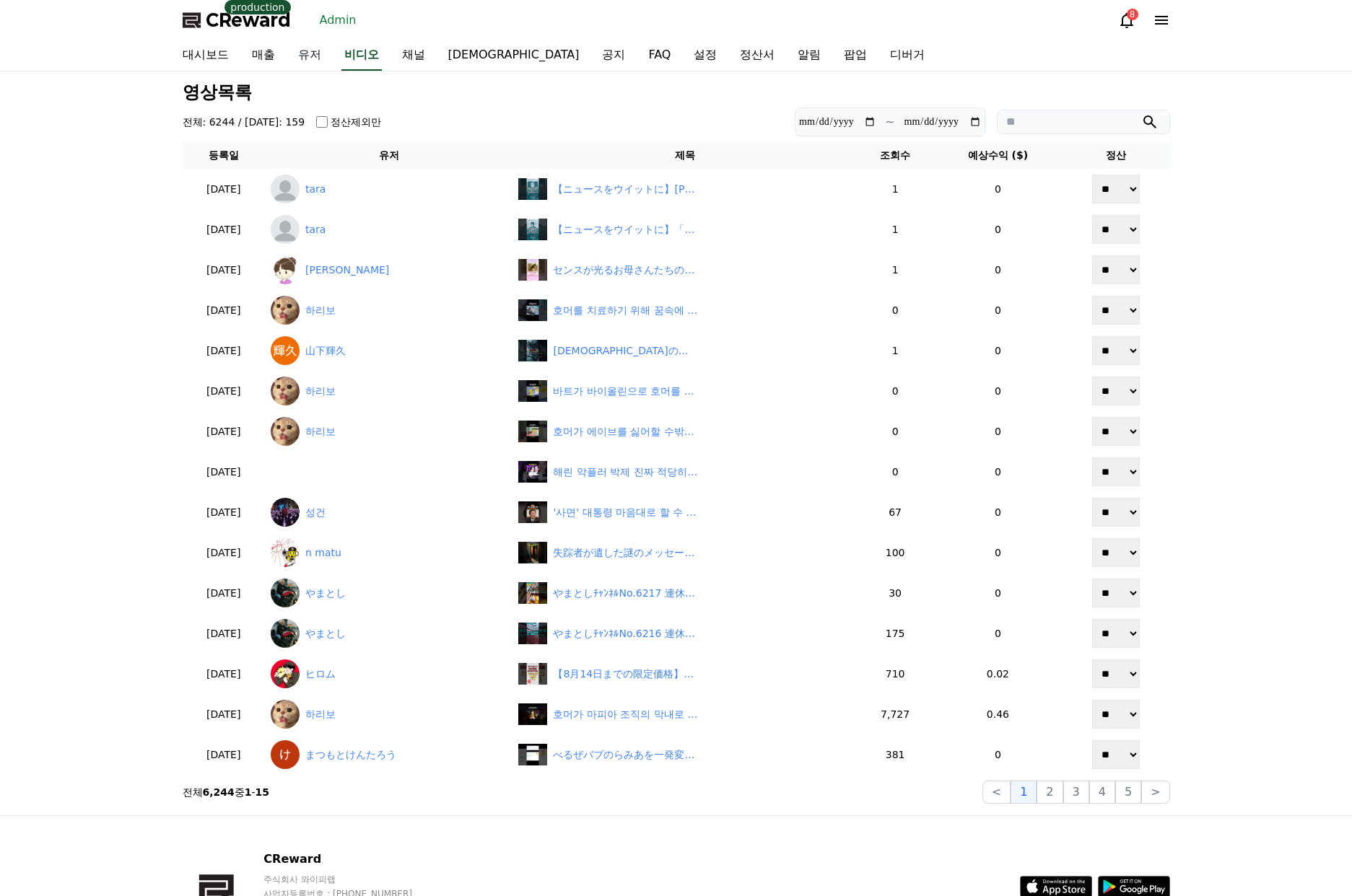
click at [311, 53] on link "유저" at bounding box center [309, 55] width 46 height 30
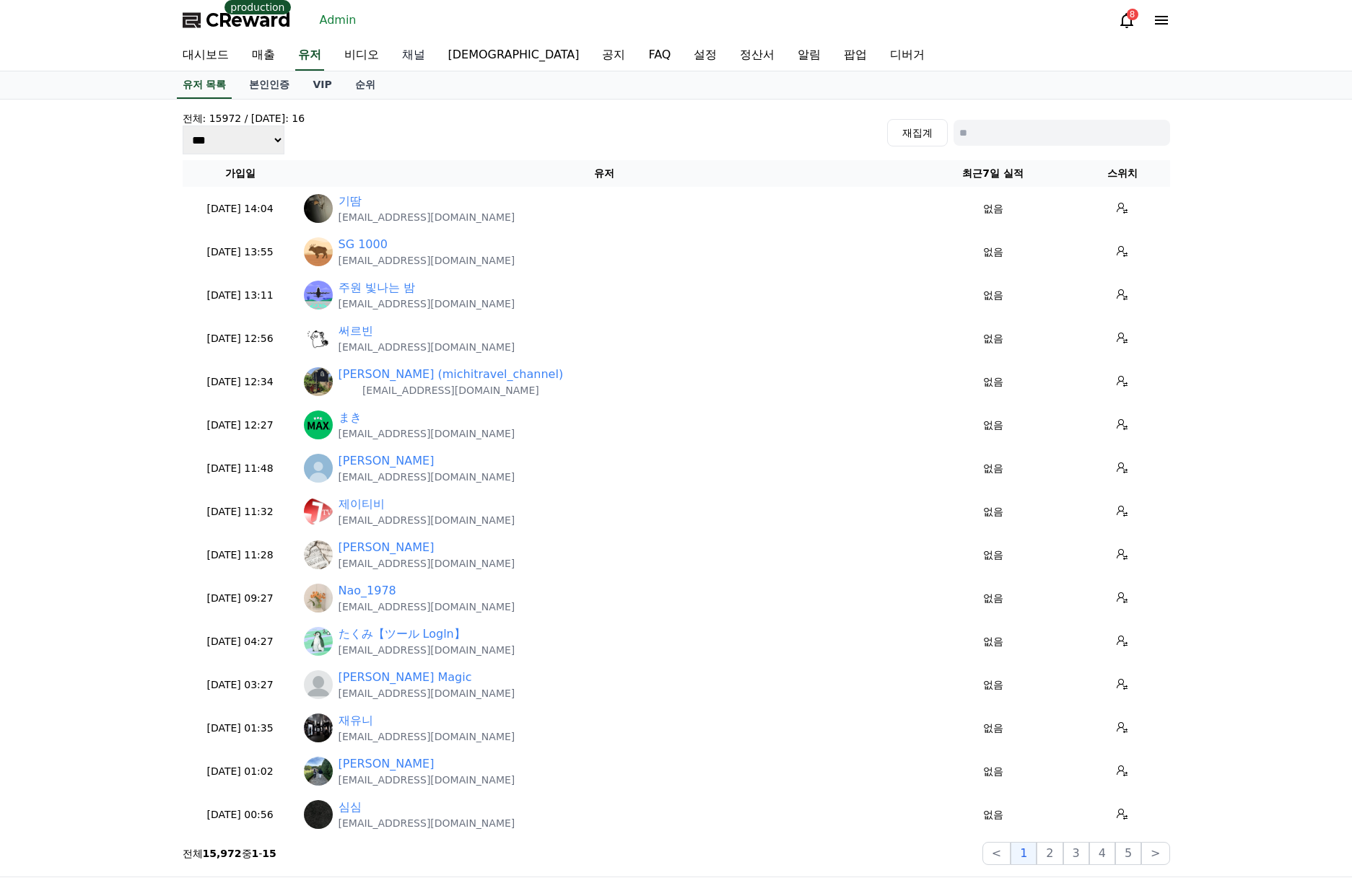
click at [428, 54] on link "채널" at bounding box center [413, 55] width 46 height 30
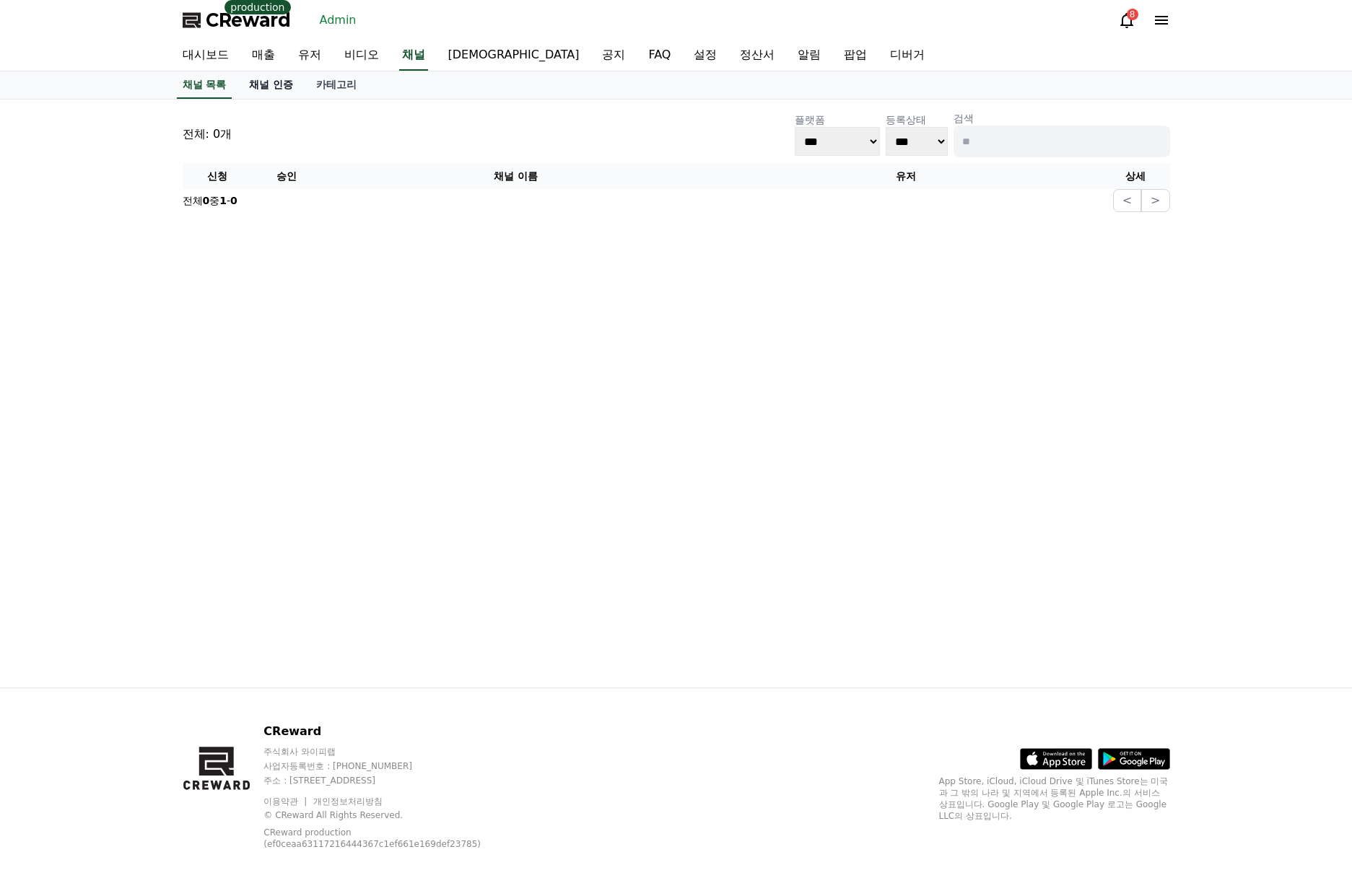
click at [280, 84] on link "채널 인증" at bounding box center [271, 86] width 67 height 28
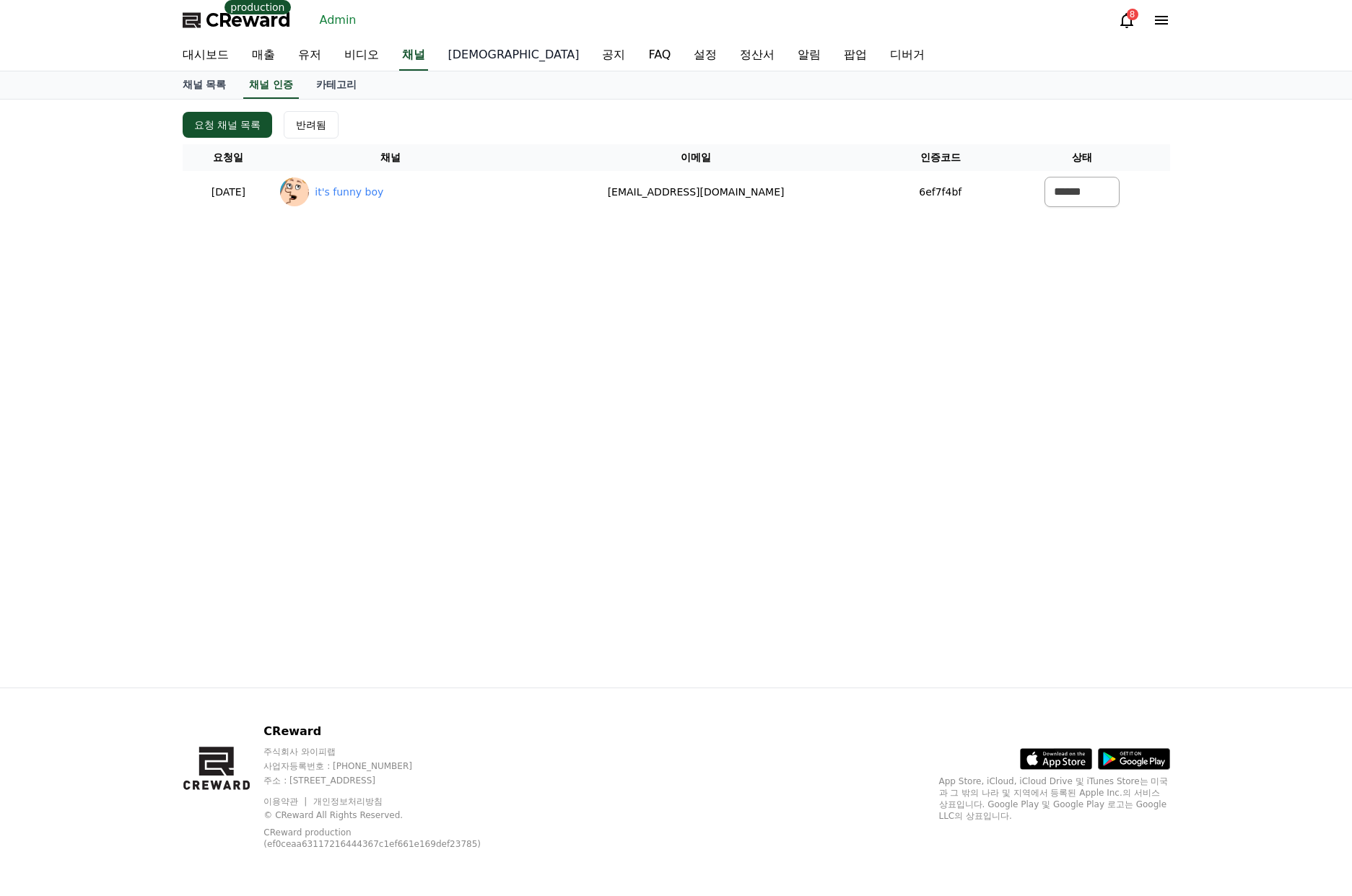
click at [447, 53] on link "음원" at bounding box center [513, 55] width 154 height 30
click at [415, 52] on link "채널" at bounding box center [413, 55] width 46 height 30
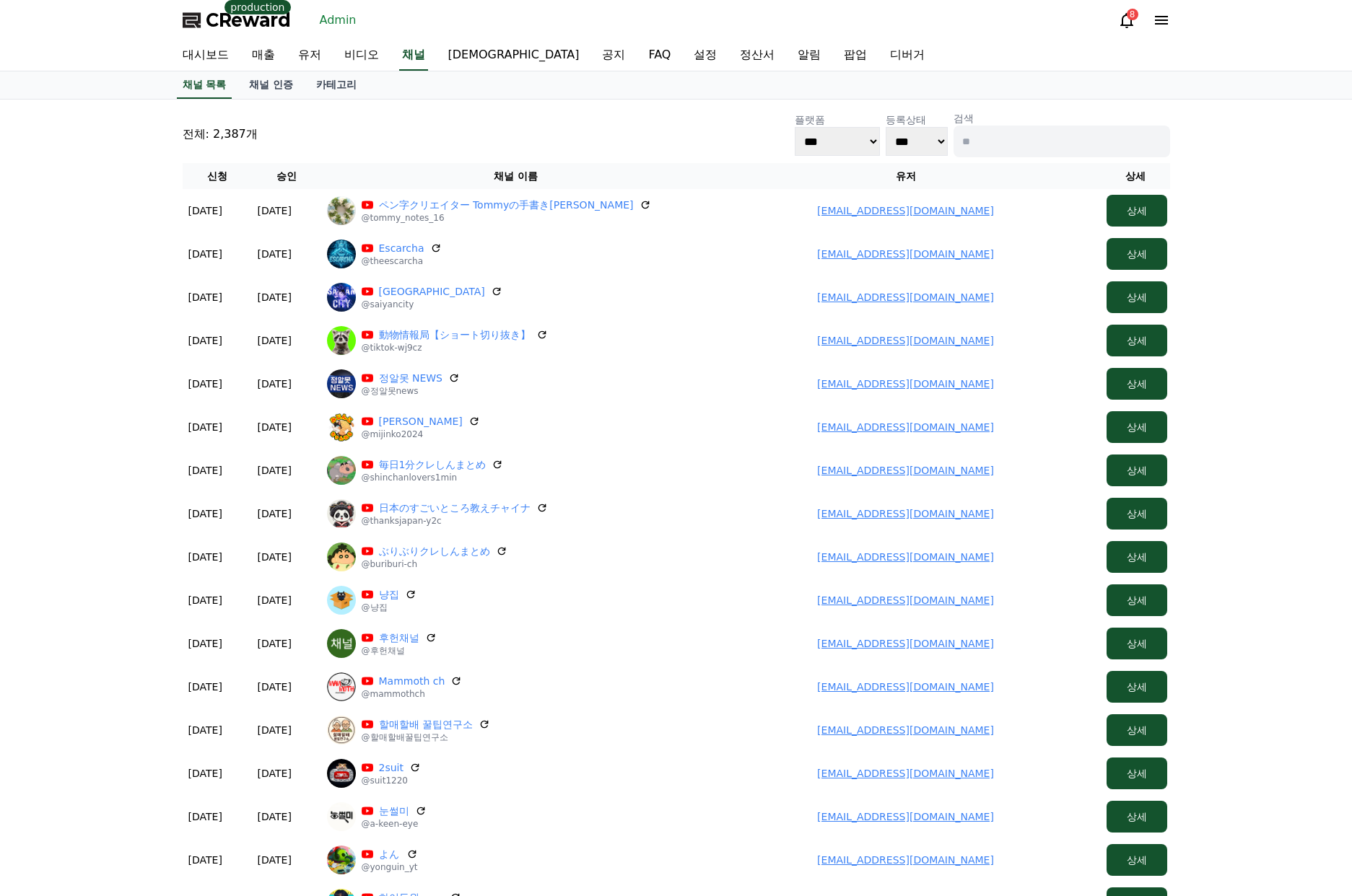
click at [1016, 132] on input at bounding box center [1062, 141] width 216 height 31
paste input "**********"
type input "**********"
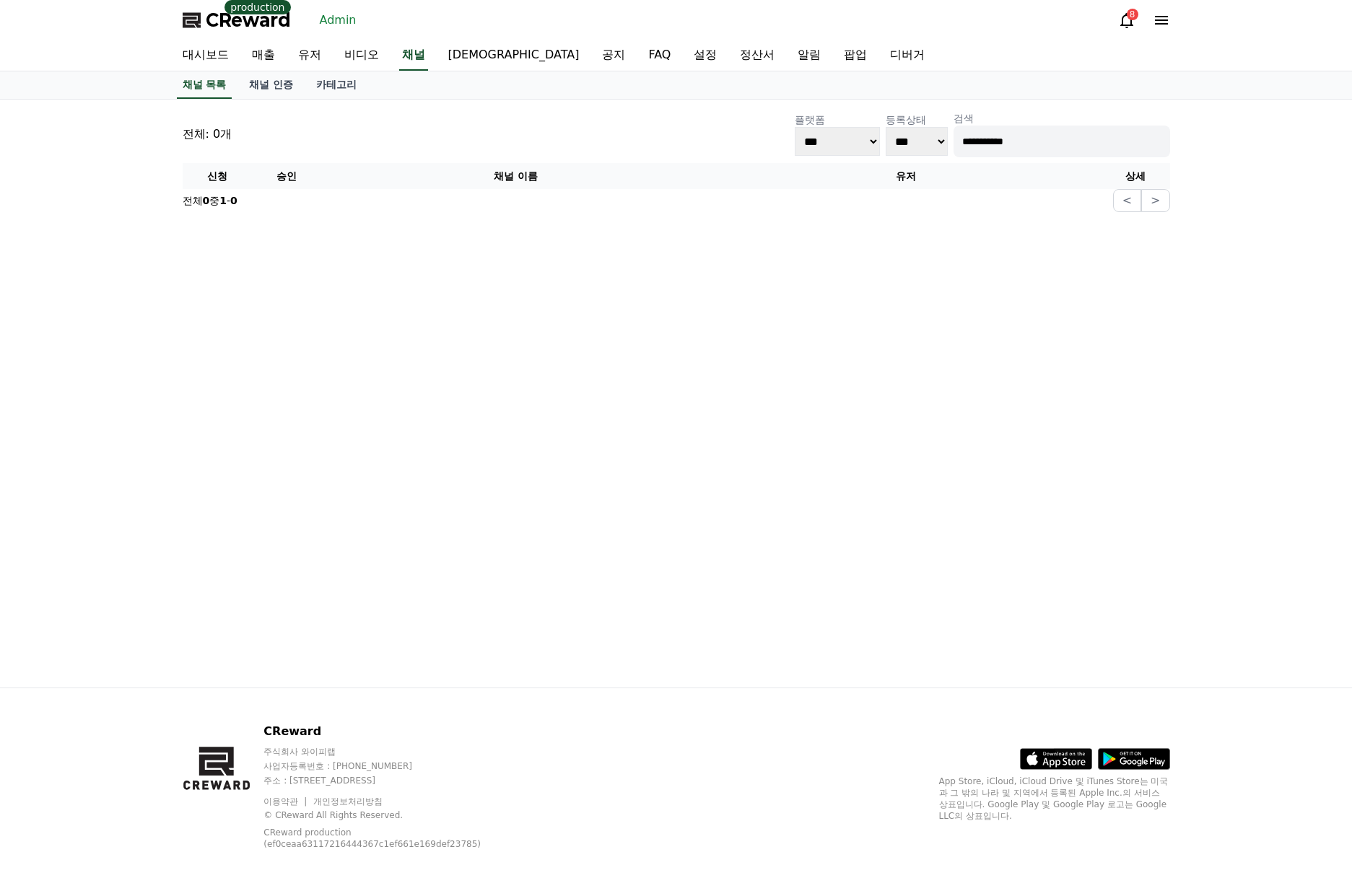
drag, startPoint x: 1109, startPoint y: 145, endPoint x: 788, endPoint y: 128, distance: 321.4
click at [813, 132] on div "**********" at bounding box center [982, 134] width 375 height 46
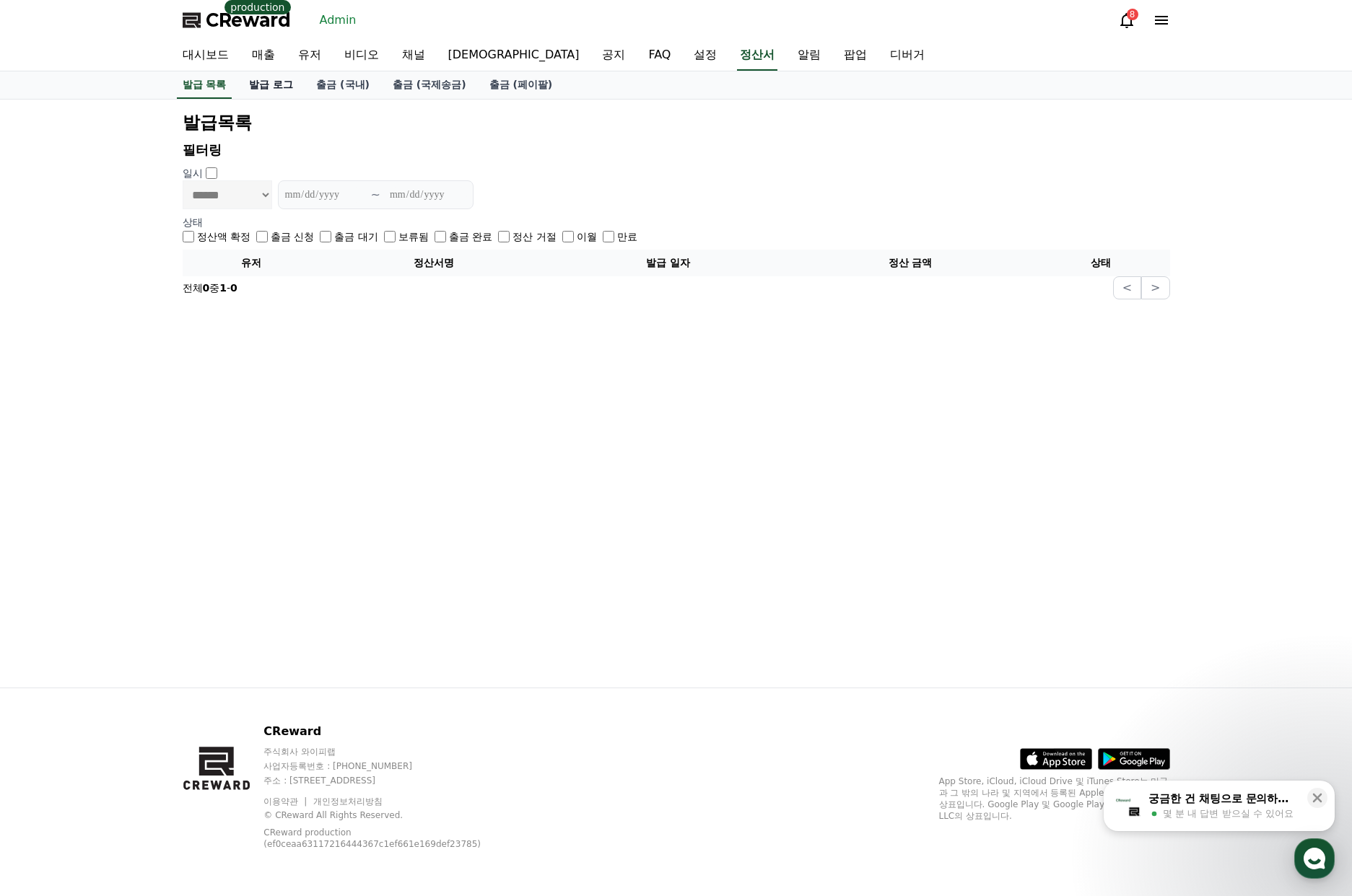
click at [273, 86] on link "발급 로그" at bounding box center [271, 86] width 67 height 28
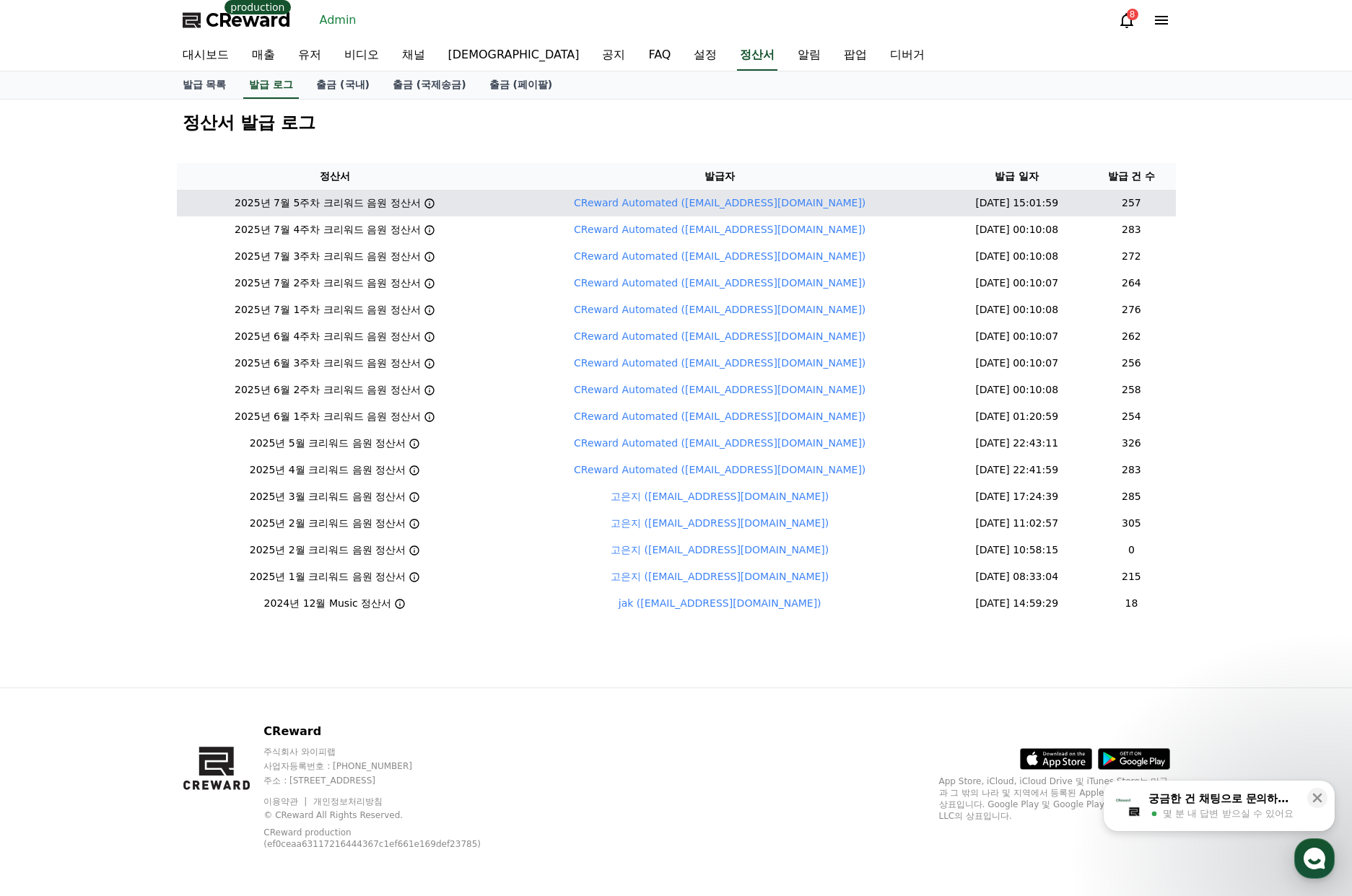
click at [435, 205] on icon at bounding box center [429, 203] width 12 height 12
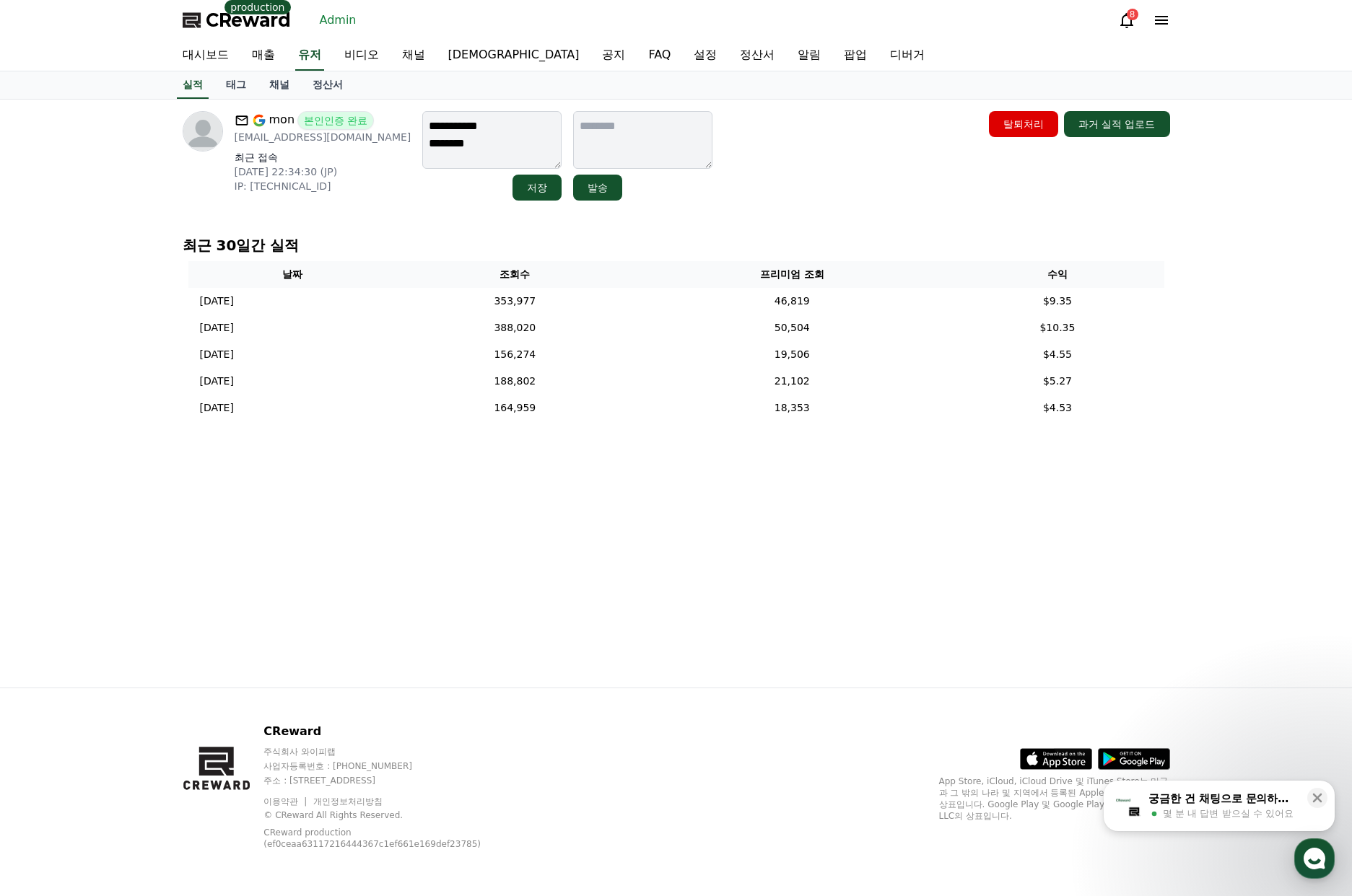
click at [480, 151] on textarea "**********" at bounding box center [491, 140] width 140 height 58
click at [760, 202] on div "**********" at bounding box center [676, 156] width 999 height 101
